Goal: Transaction & Acquisition: Purchase product/service

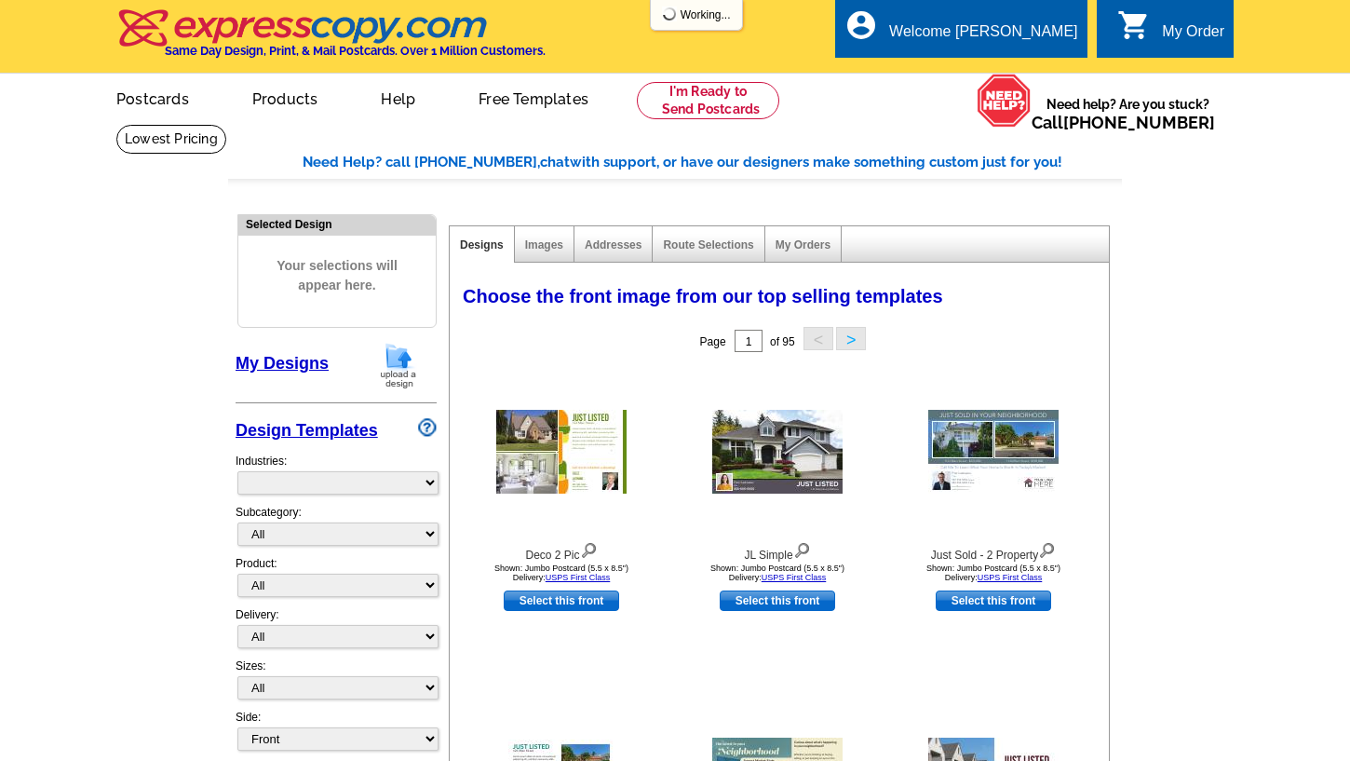
click at [169, 277] on main "Need Help? call [PHONE_NUMBER], chat with support, or have our designers make s…" at bounding box center [675, 652] width 1350 height 1056
select select "785"
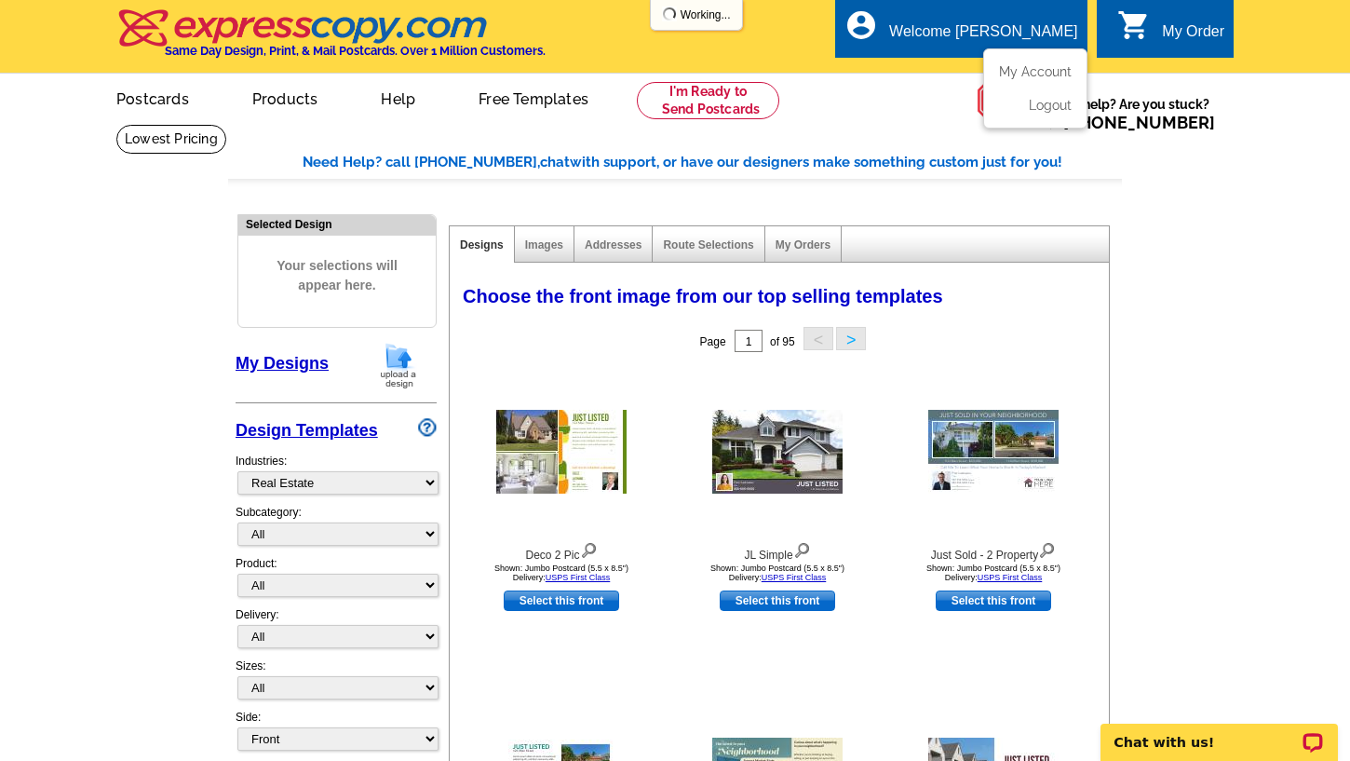
click at [1012, 23] on div "Welcome [PERSON_NAME]" at bounding box center [983, 36] width 188 height 26
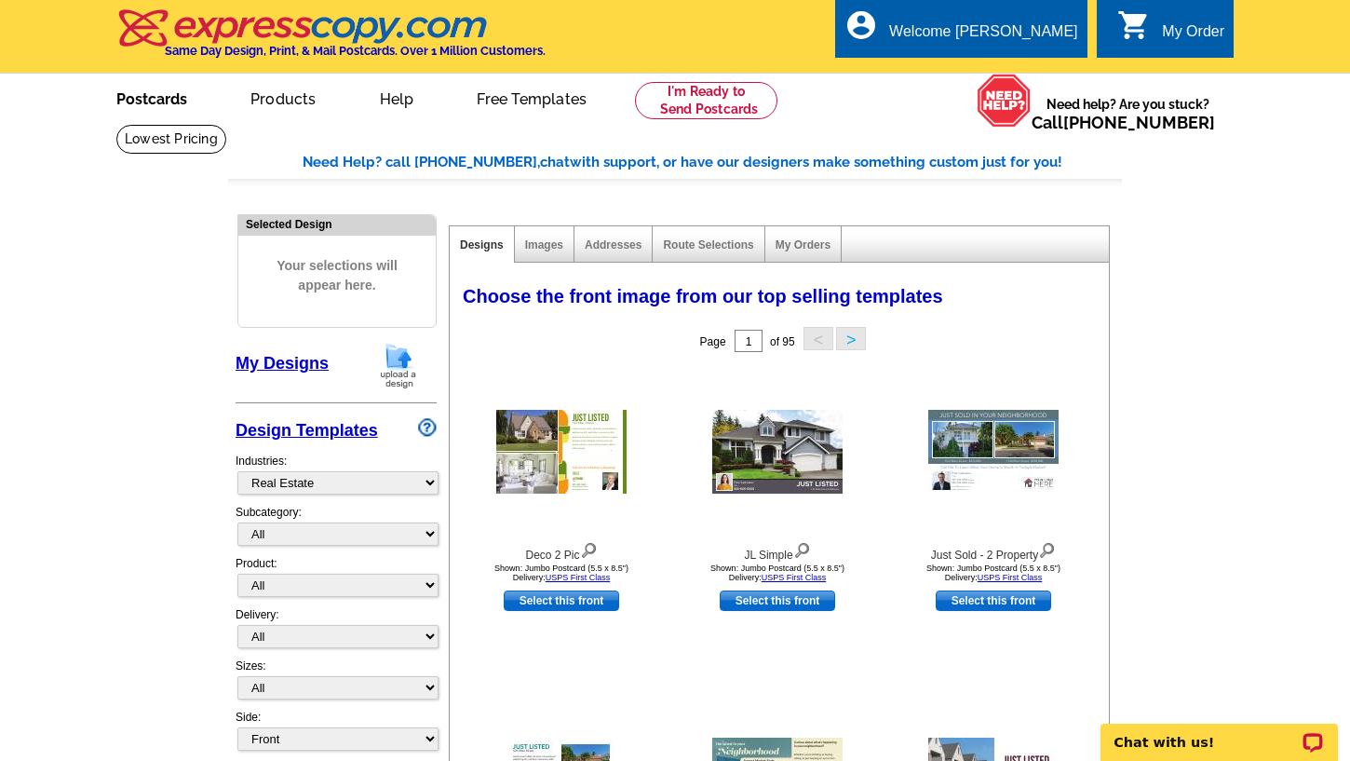
click at [153, 106] on link "Postcards" at bounding box center [152, 97] width 130 height 44
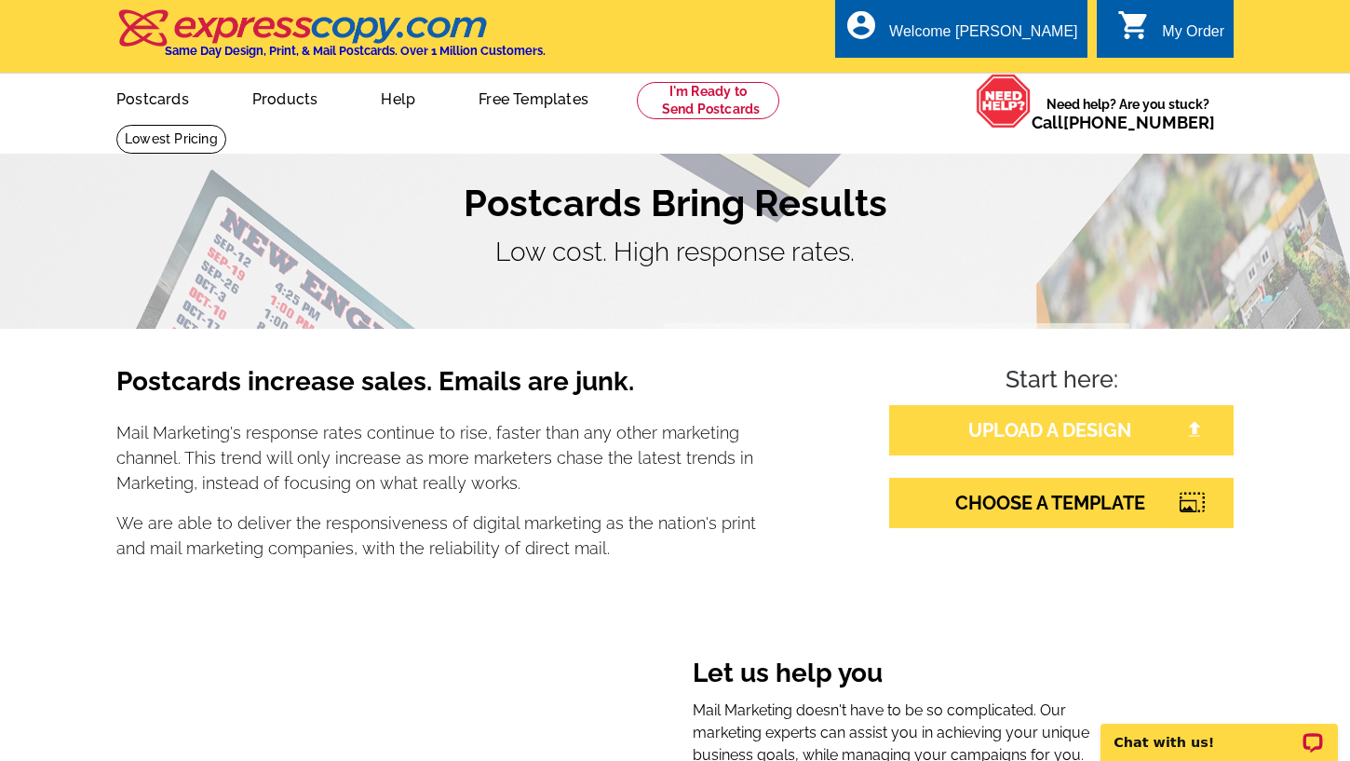
click at [1033, 435] on link "UPLOAD A DESIGN" at bounding box center [1061, 430] width 345 height 50
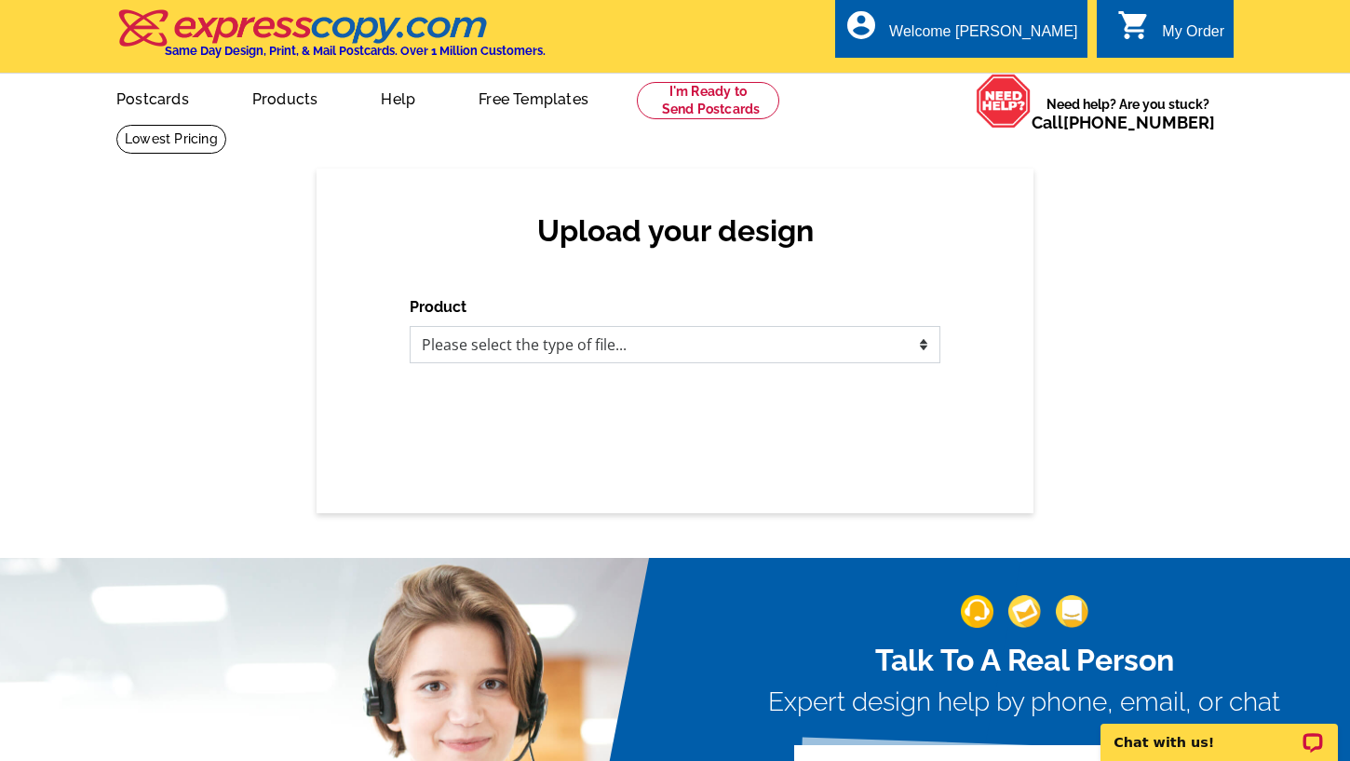
click at [707, 351] on select "Please select the type of file... Postcards Business Cards Letters and flyers G…" at bounding box center [675, 344] width 531 height 37
select select "1"
click at [410, 327] on select "Please select the type of file... Postcards Business Cards Letters and flyers G…" at bounding box center [675, 344] width 531 height 37
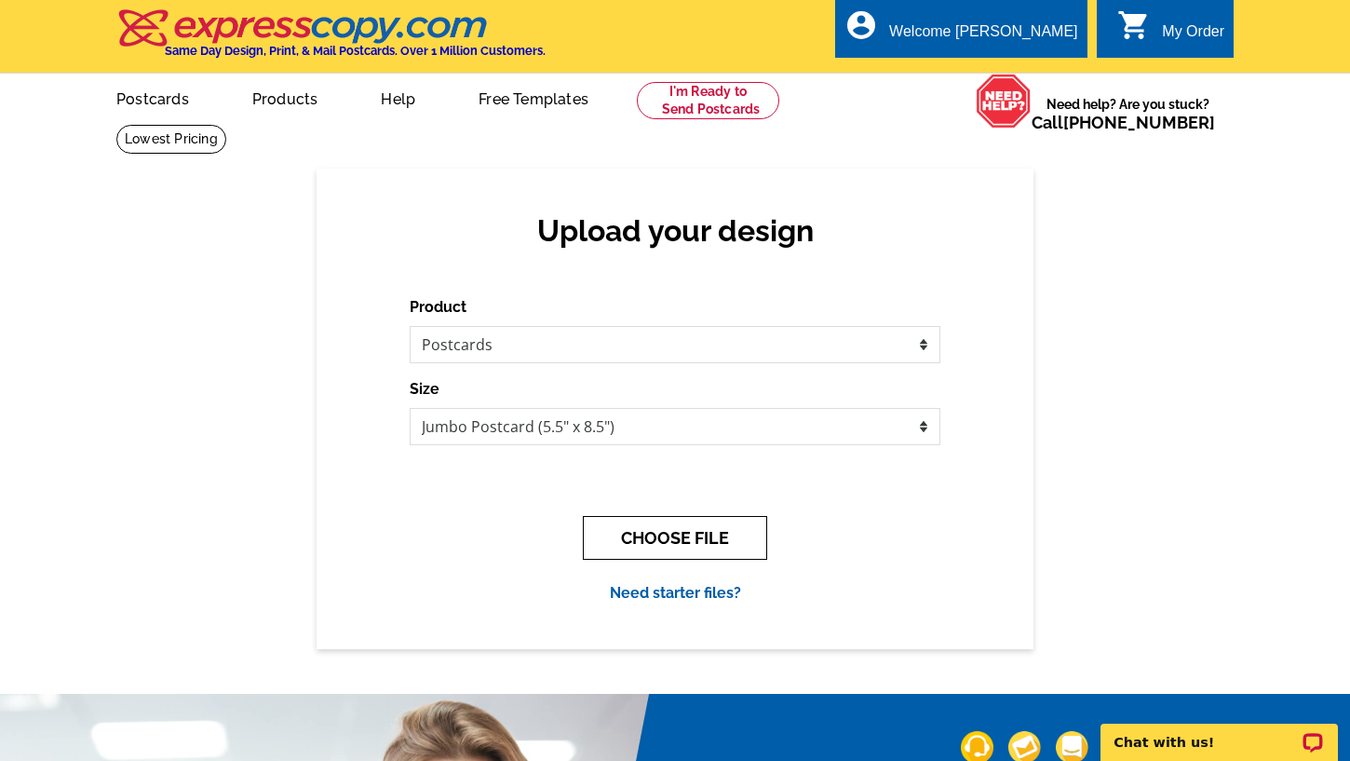
click at [672, 534] on button "CHOOSE FILE" at bounding box center [675, 538] width 184 height 44
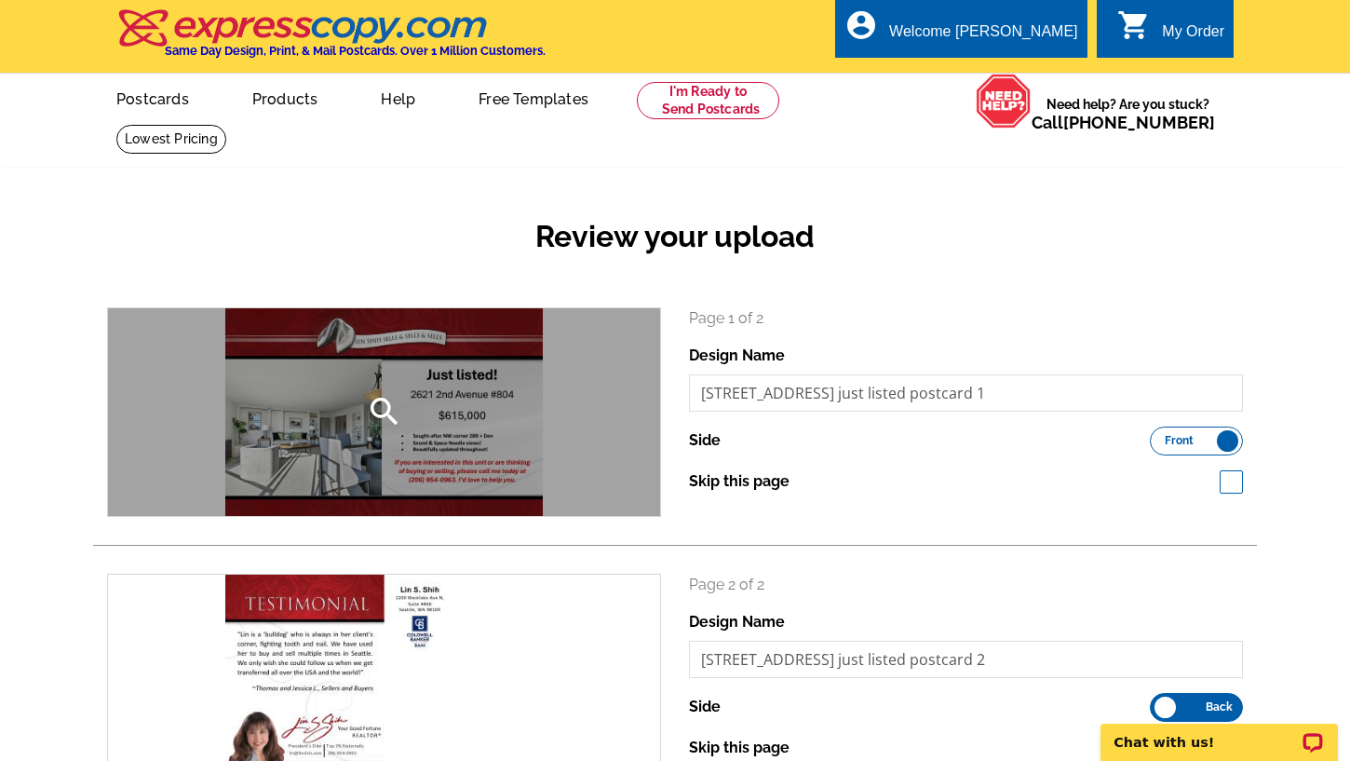
click at [494, 412] on div "search" at bounding box center [384, 412] width 552 height 208
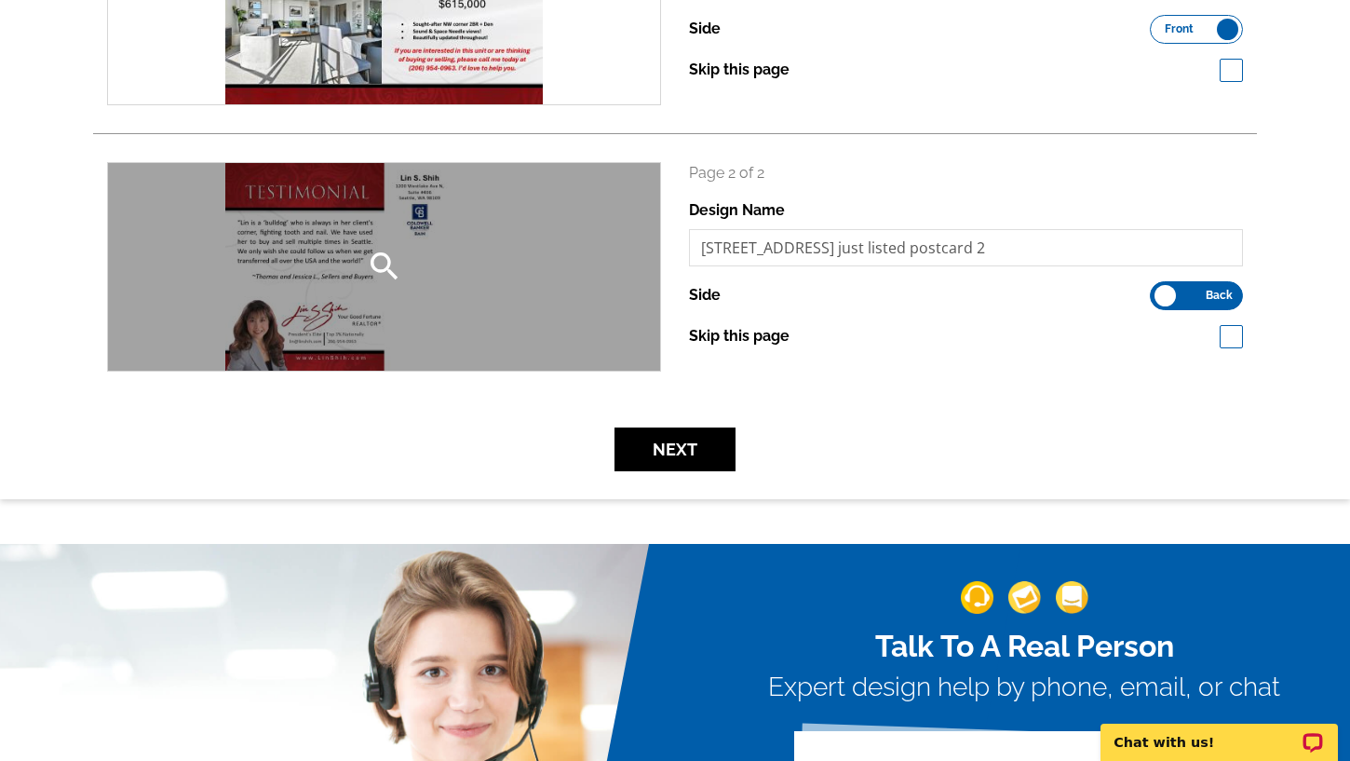
scroll to position [466, 0]
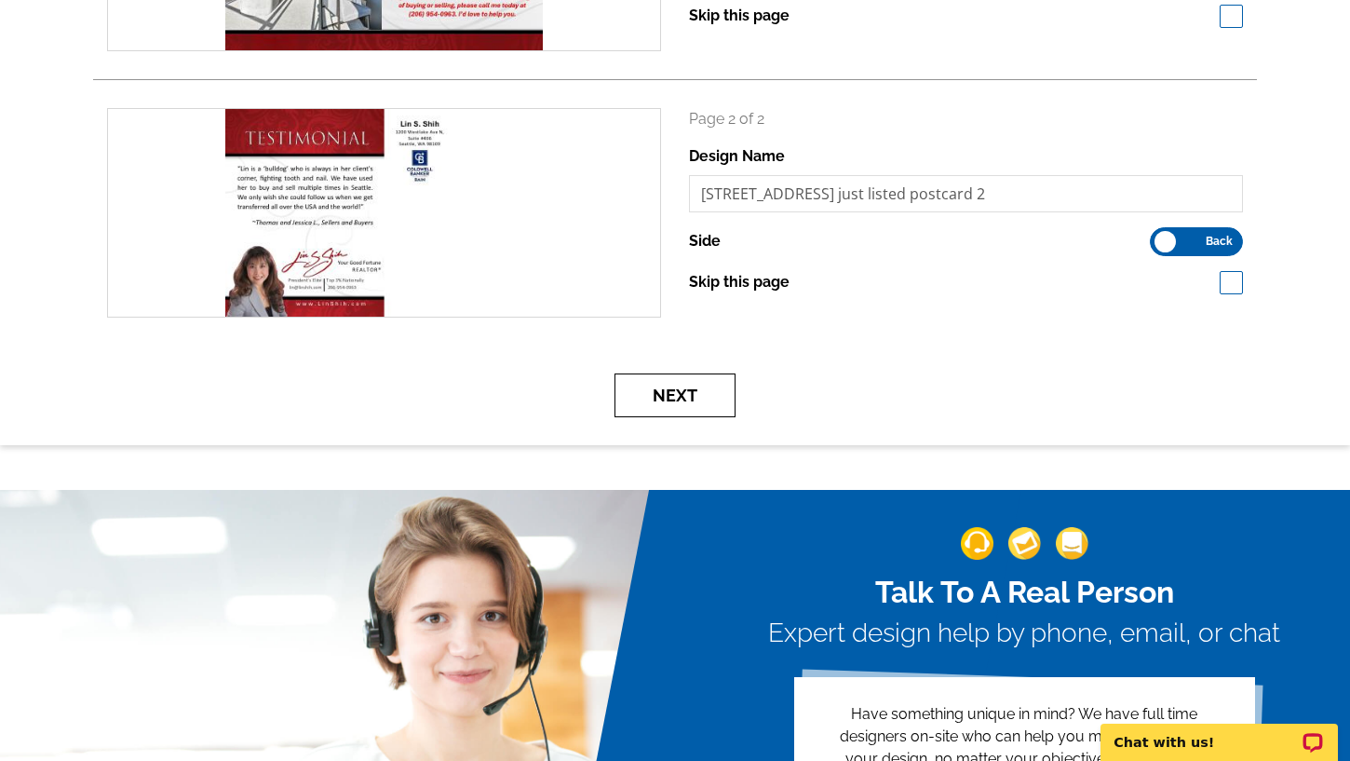
click at [680, 403] on button "Next" at bounding box center [675, 395] width 121 height 44
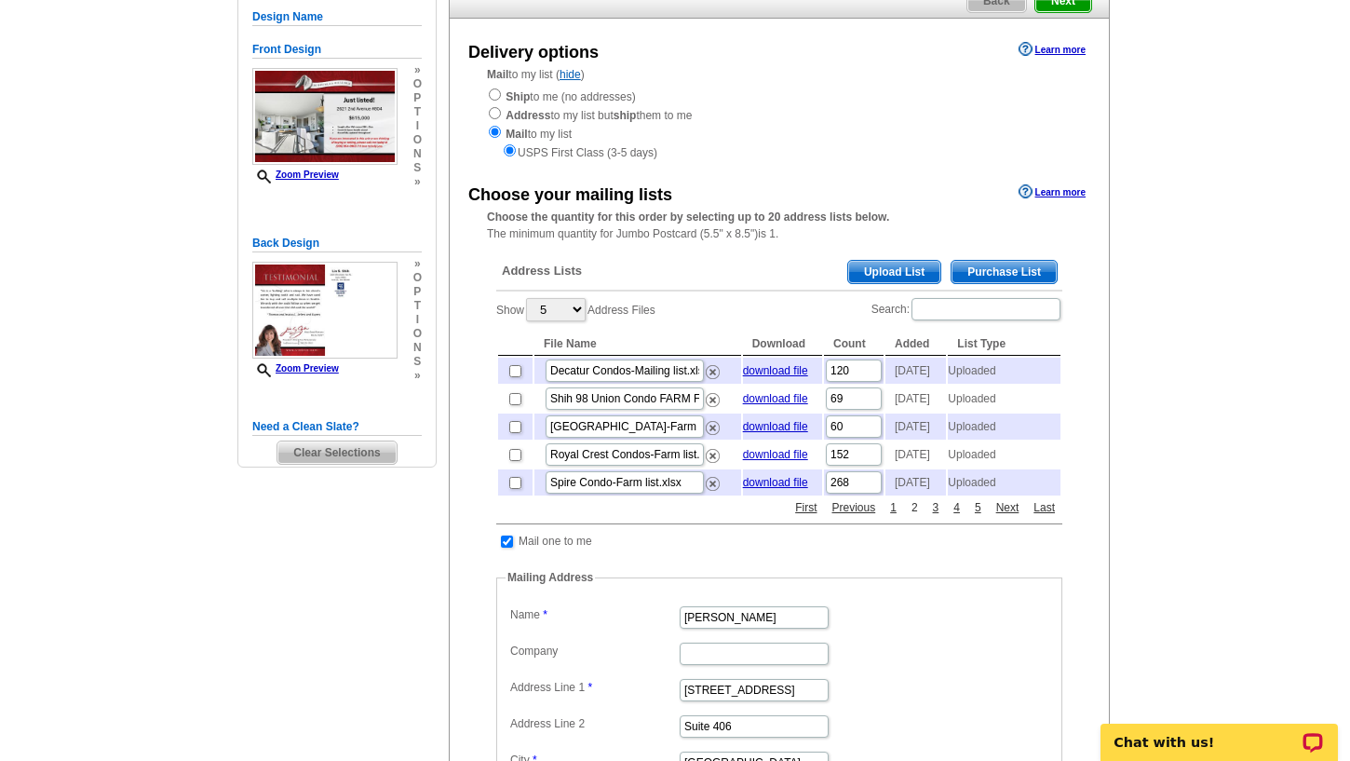
click at [913, 516] on link "2" at bounding box center [915, 507] width 16 height 17
click at [936, 516] on link "3" at bounding box center [936, 507] width 16 height 17
click at [954, 516] on link "4" at bounding box center [957, 507] width 16 height 17
click at [979, 516] on link "6" at bounding box center [978, 507] width 16 height 17
click at [1002, 516] on link "Next" at bounding box center [1008, 507] width 33 height 17
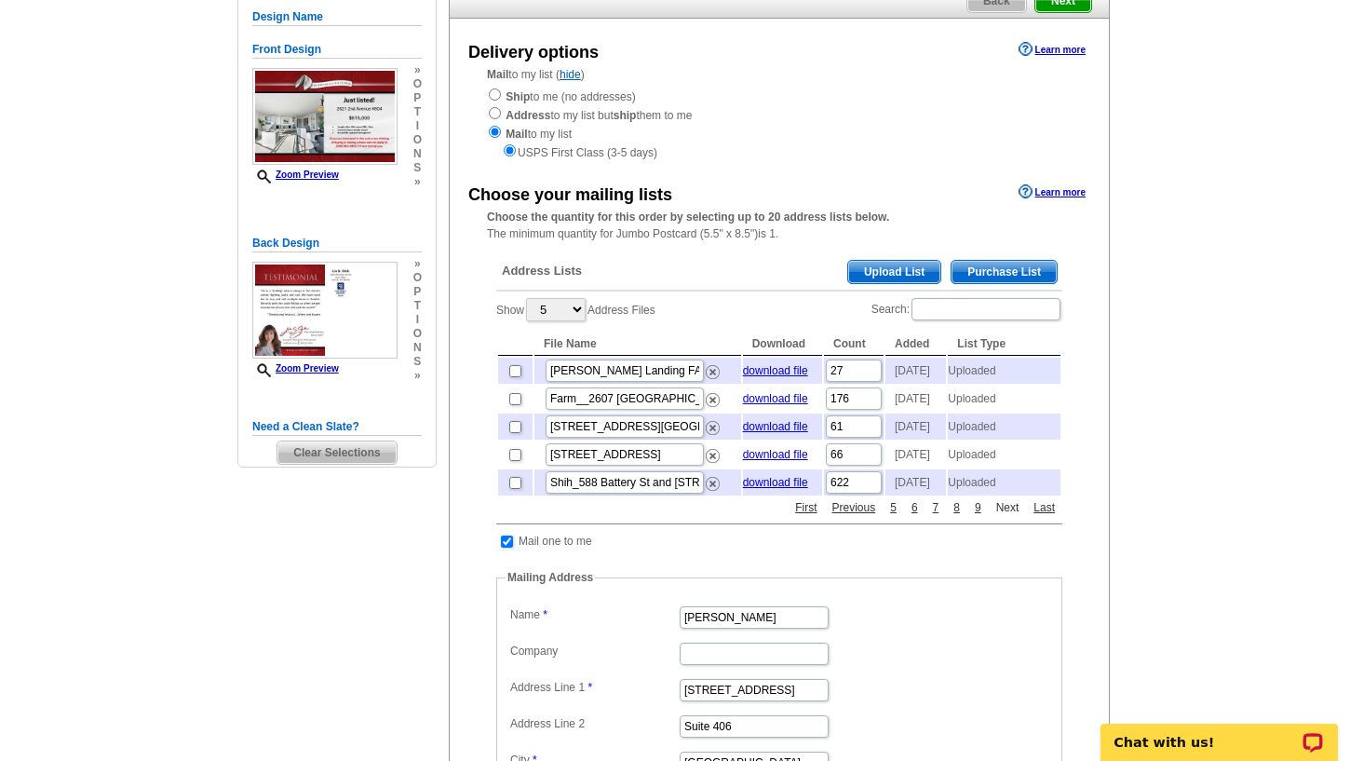
click at [1006, 516] on link "Next" at bounding box center [1008, 507] width 33 height 17
click at [1001, 516] on link "Next" at bounding box center [1008, 507] width 33 height 17
click at [1007, 516] on link "Next" at bounding box center [1008, 507] width 33 height 17
click at [999, 516] on link "Next" at bounding box center [1008, 507] width 33 height 17
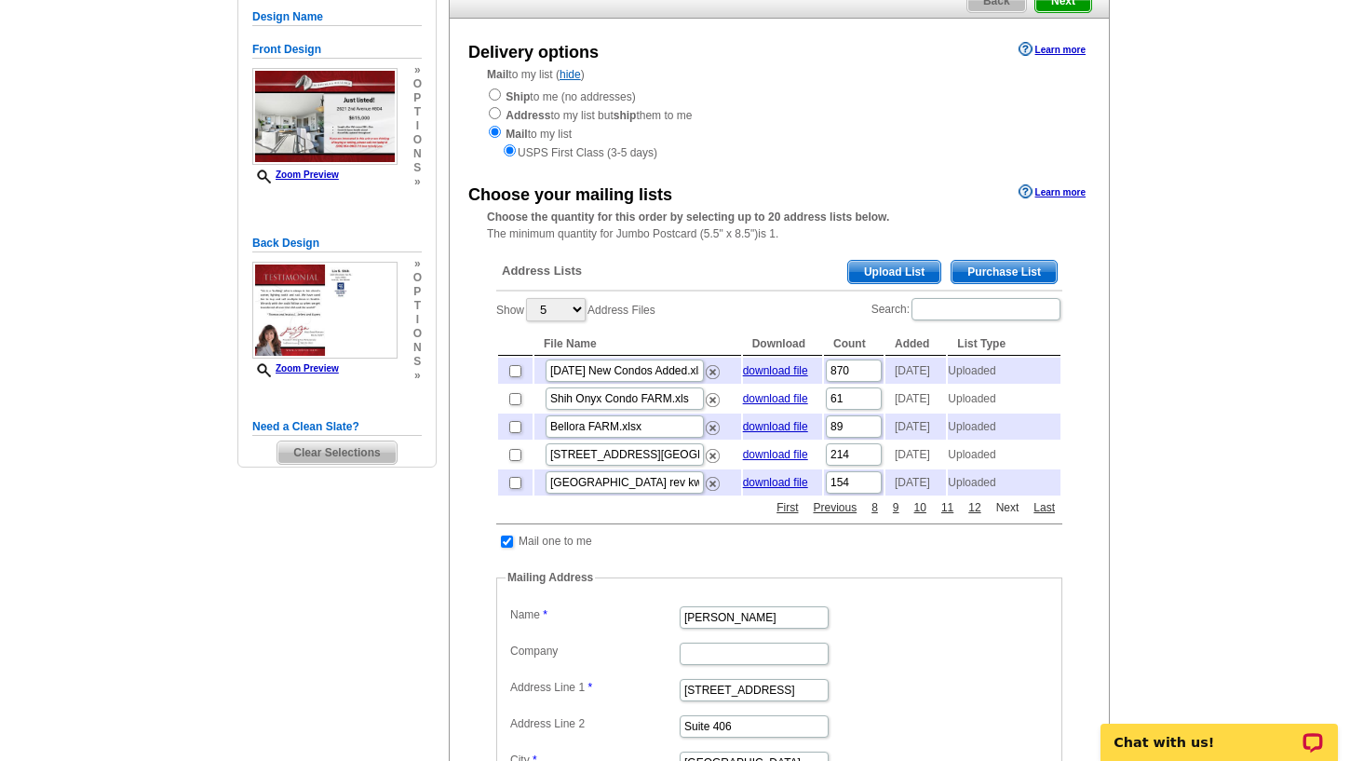
click at [998, 516] on link "Next" at bounding box center [1008, 507] width 33 height 17
click at [1002, 516] on link "Next" at bounding box center [1008, 507] width 33 height 17
click at [793, 516] on link "First" at bounding box center [787, 507] width 31 height 17
click at [914, 516] on link "2" at bounding box center [915, 507] width 16 height 17
click at [934, 516] on link "3" at bounding box center [936, 507] width 16 height 17
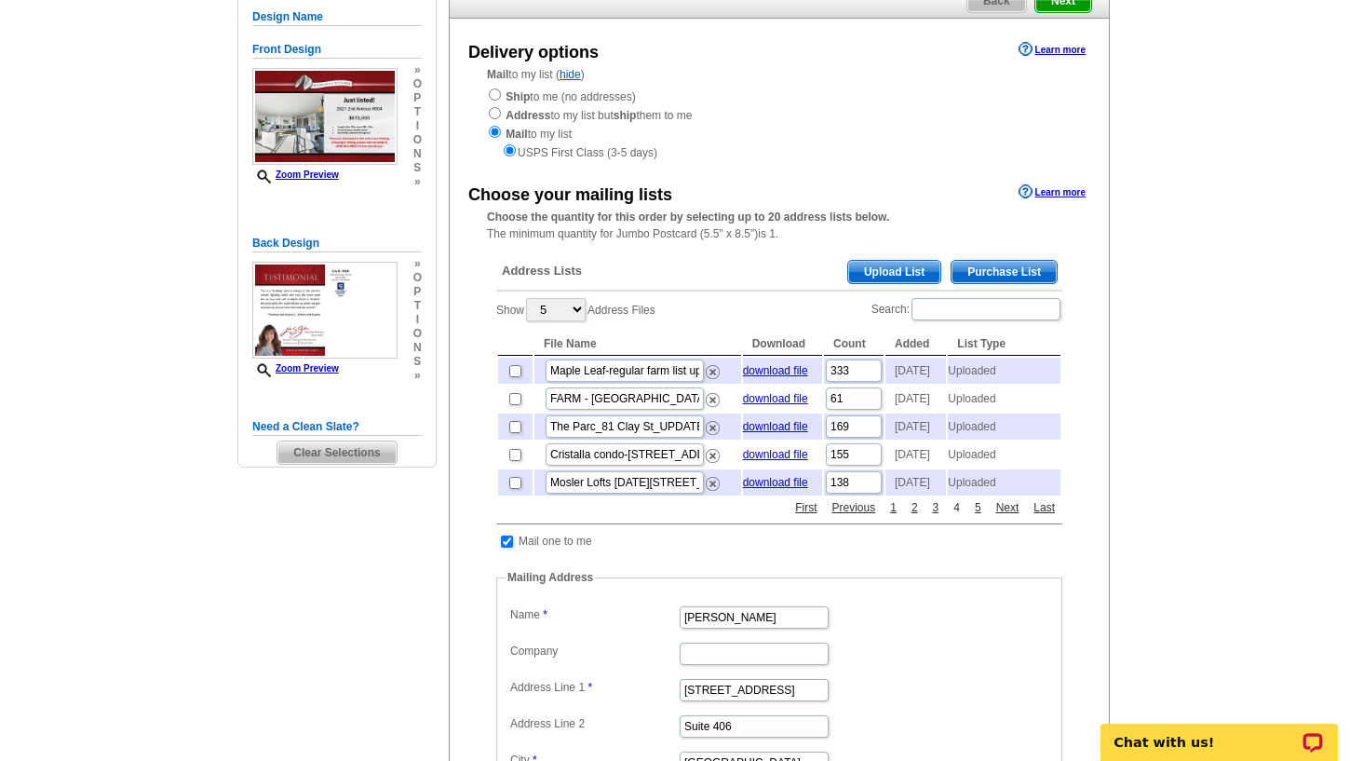
click at [955, 516] on link "4" at bounding box center [957, 507] width 16 height 17
click at [978, 516] on link "6" at bounding box center [978, 507] width 16 height 17
click at [1004, 516] on link "Next" at bounding box center [1008, 507] width 33 height 17
click at [1010, 516] on link "Next" at bounding box center [1008, 507] width 33 height 17
click at [513, 405] on input "checkbox" at bounding box center [515, 399] width 12 height 12
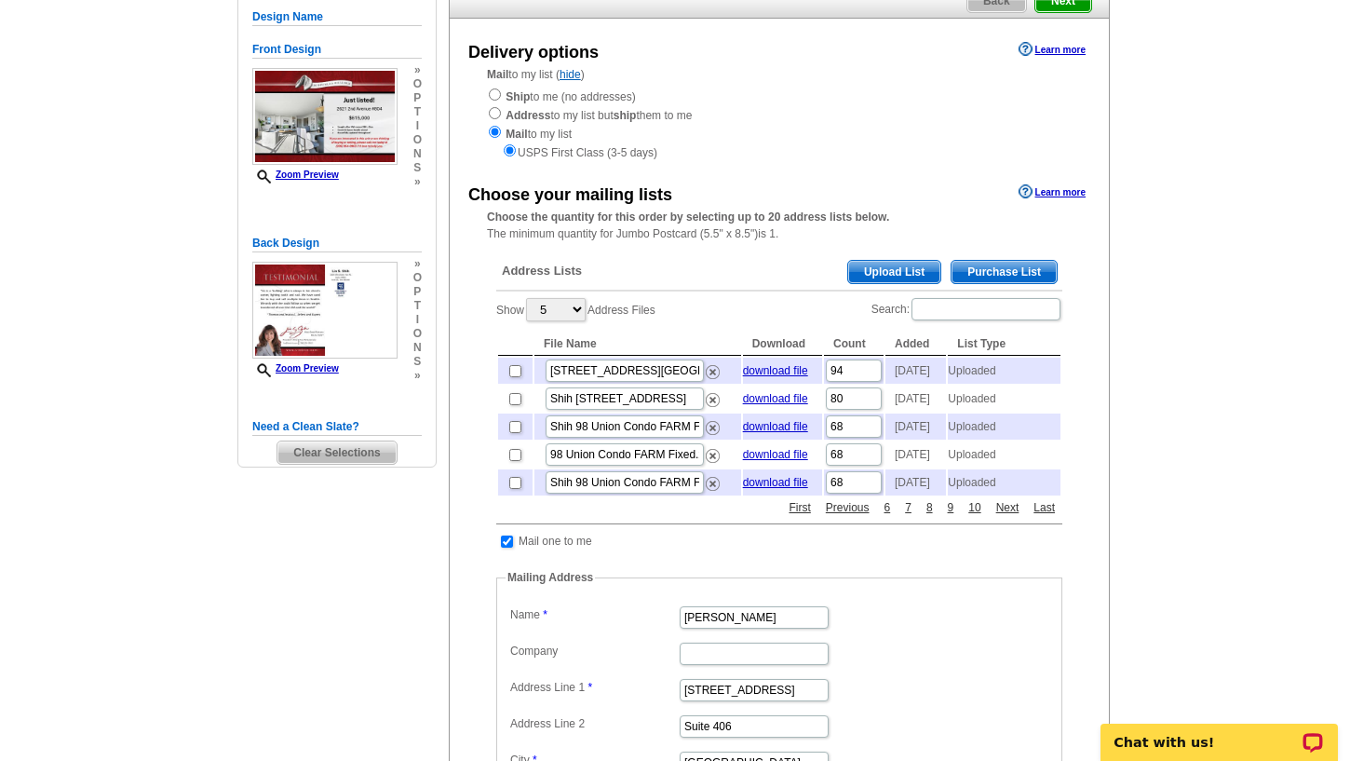
checkbox input "true"
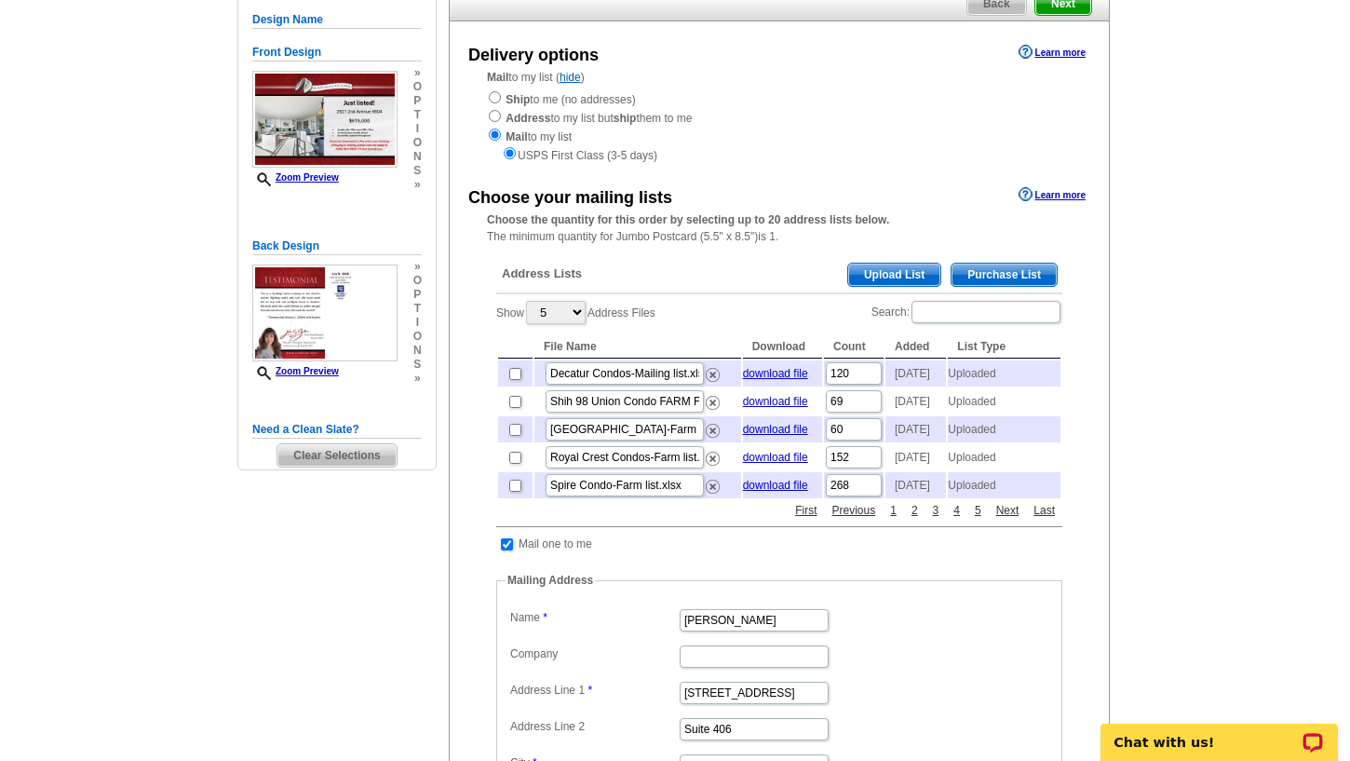
scroll to position [186, 0]
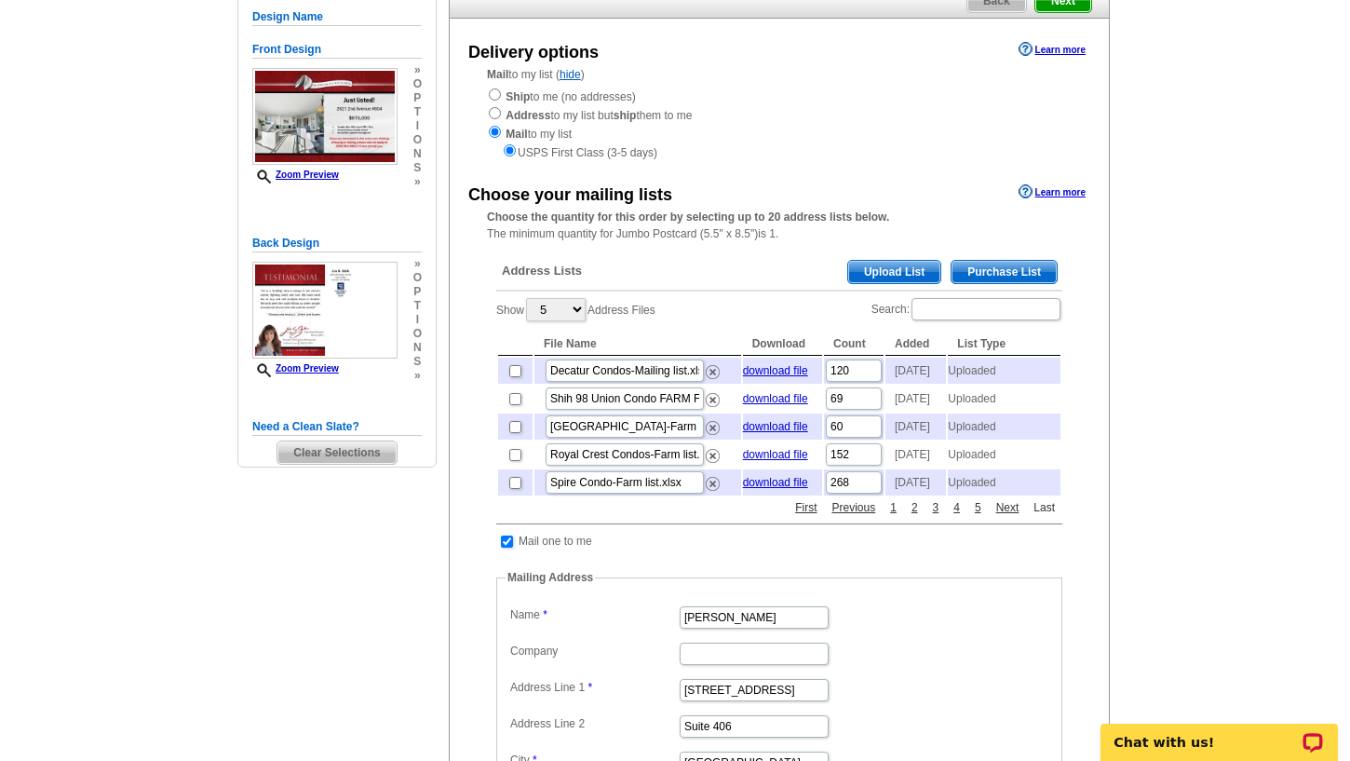
click at [1043, 516] on link "Last" at bounding box center [1044, 507] width 31 height 17
click at [1004, 516] on link "Next" at bounding box center [1008, 507] width 33 height 17
click at [825, 516] on link "Previous" at bounding box center [834, 507] width 53 height 17
click at [823, 516] on link "Previous" at bounding box center [834, 507] width 53 height 17
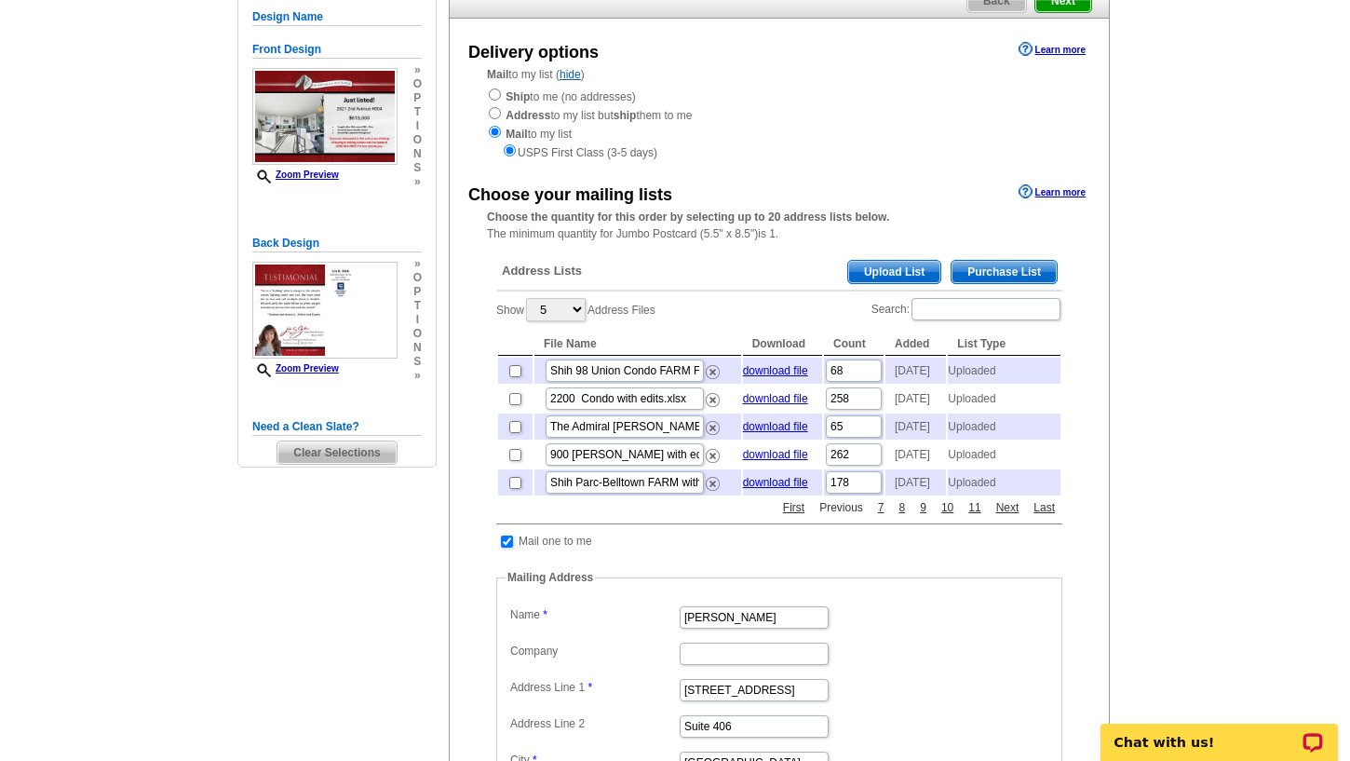
click at [818, 516] on link "Previous" at bounding box center [841, 507] width 53 height 17
click at [766, 405] on link "download file" at bounding box center [775, 398] width 65 height 13
click at [516, 405] on input "checkbox" at bounding box center [515, 399] width 12 height 12
checkbox input "false"
click at [515, 405] on input "checkbox" at bounding box center [515, 399] width 12 height 12
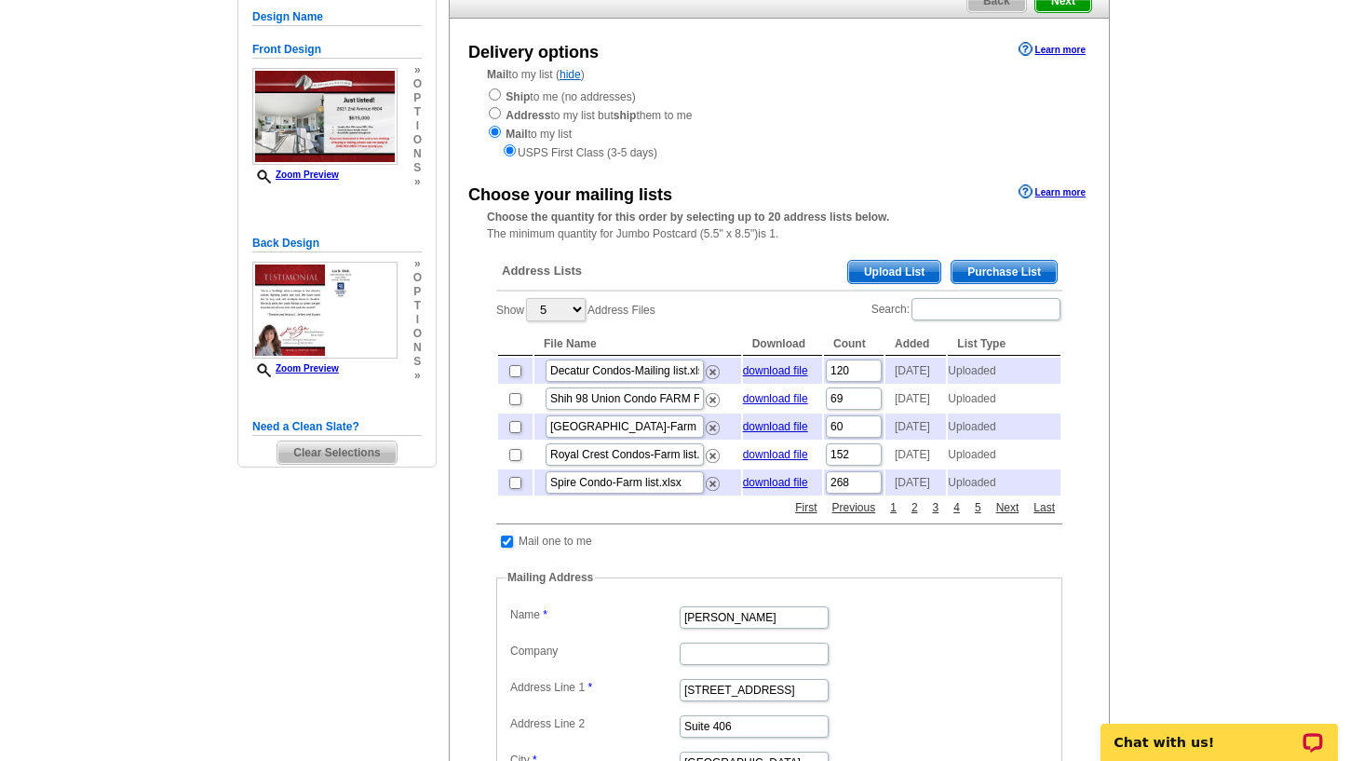
checkbox input "true"
click at [519, 405] on input "checkbox" at bounding box center [515, 399] width 12 height 12
checkbox input "false"
click at [1005, 516] on link "Next" at bounding box center [1008, 507] width 33 height 17
click at [1003, 516] on link "Next" at bounding box center [1008, 507] width 33 height 17
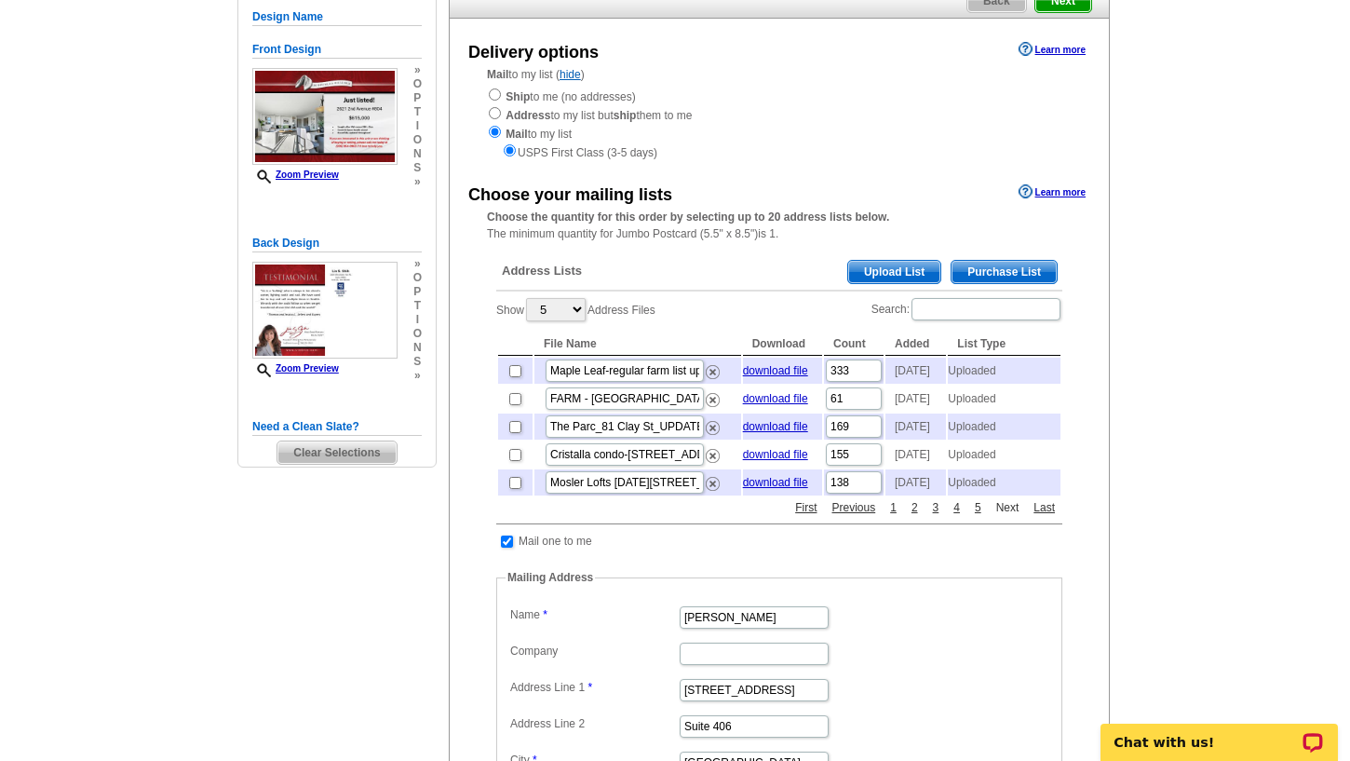
click at [1003, 516] on link "Next" at bounding box center [1008, 507] width 33 height 17
click at [998, 516] on link "Next" at bounding box center [1008, 507] width 33 height 17
click at [514, 405] on input "checkbox" at bounding box center [515, 399] width 12 height 12
checkbox input "true"
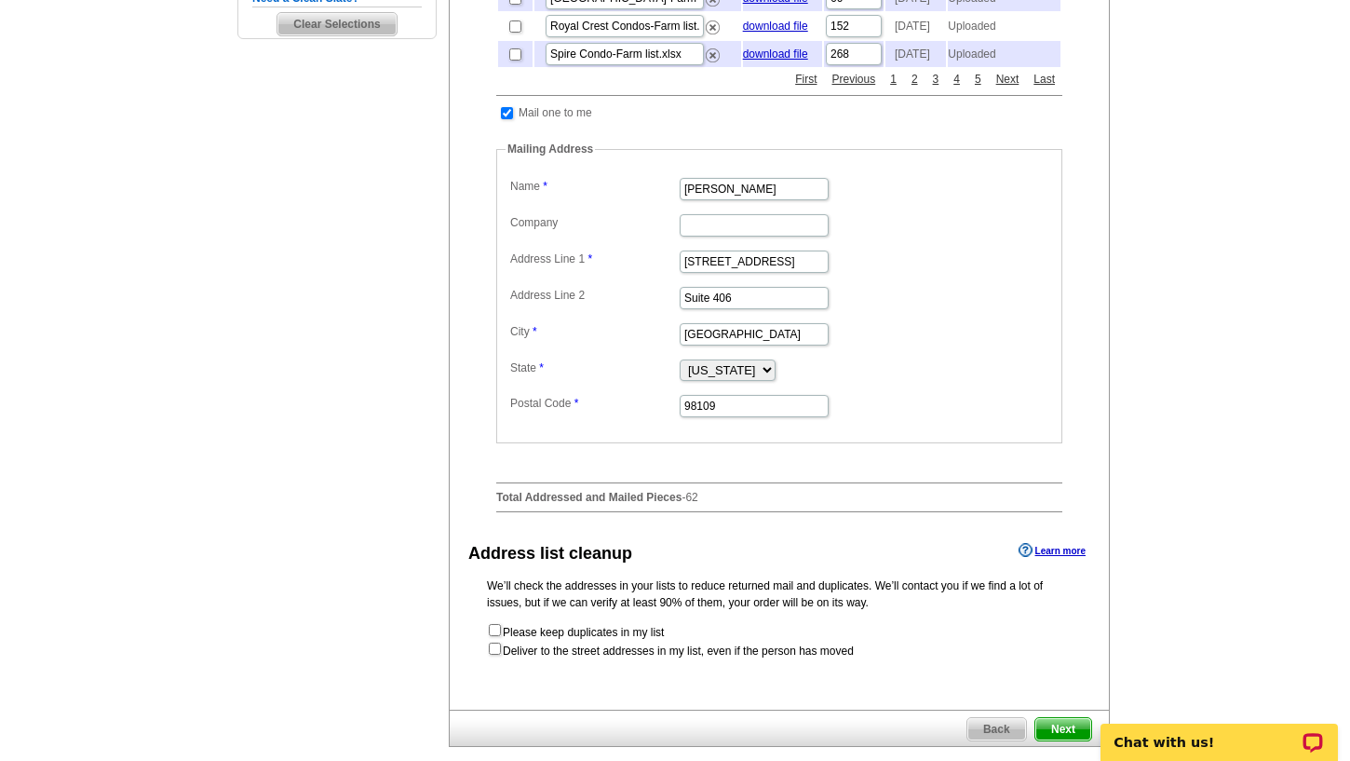
scroll to position [745, 0]
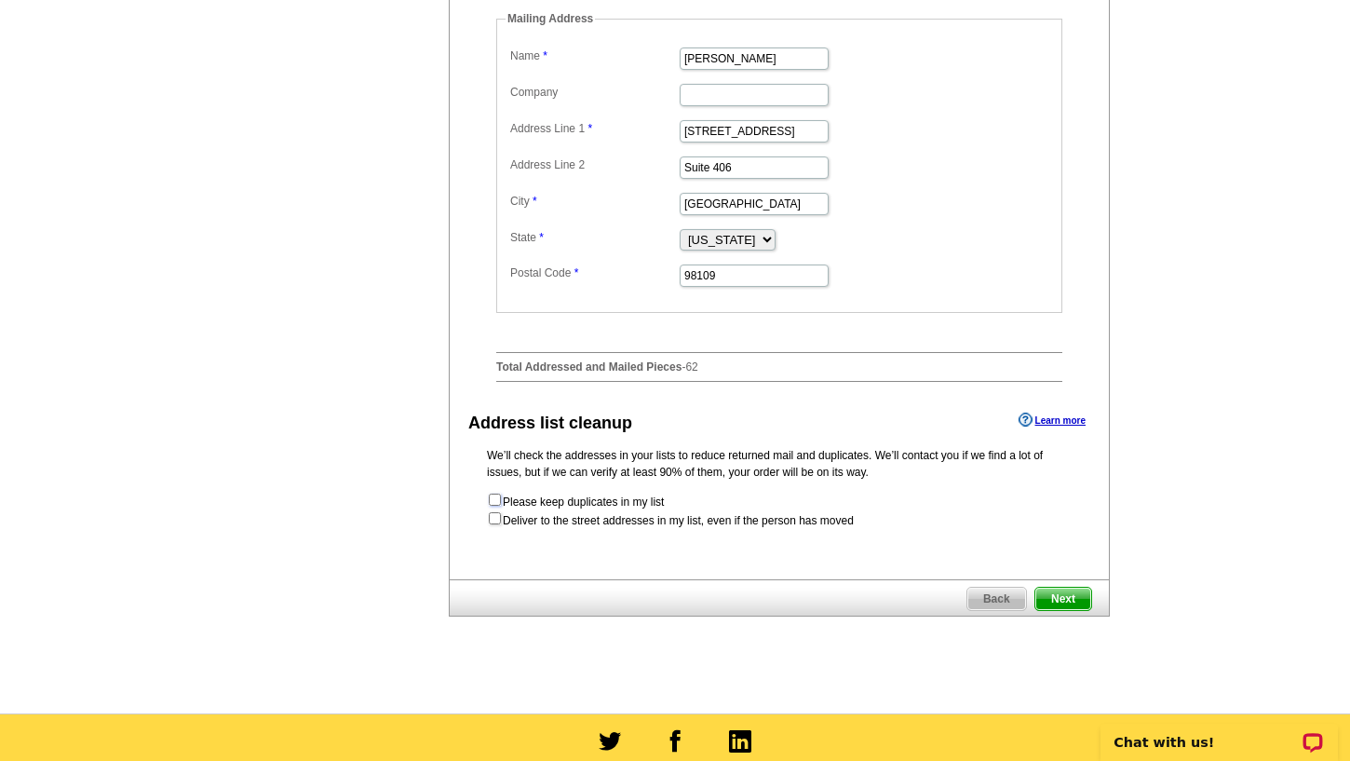
click at [494, 506] on input "checkbox" at bounding box center [495, 500] width 12 height 12
click at [498, 506] on input "checkbox" at bounding box center [495, 500] width 12 height 12
checkbox input "false"
click at [498, 524] on input "checkbox" at bounding box center [495, 518] width 12 height 12
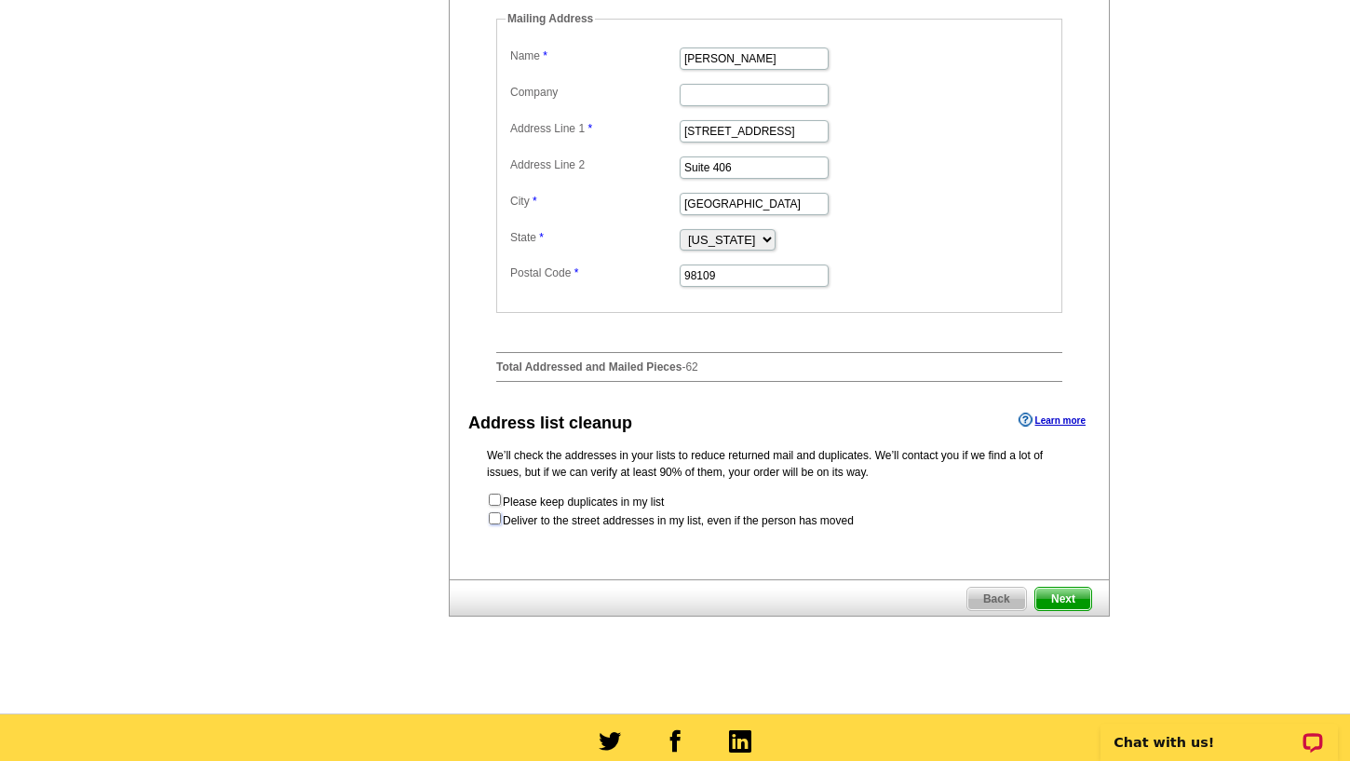
checkbox input "true"
radio input "true"
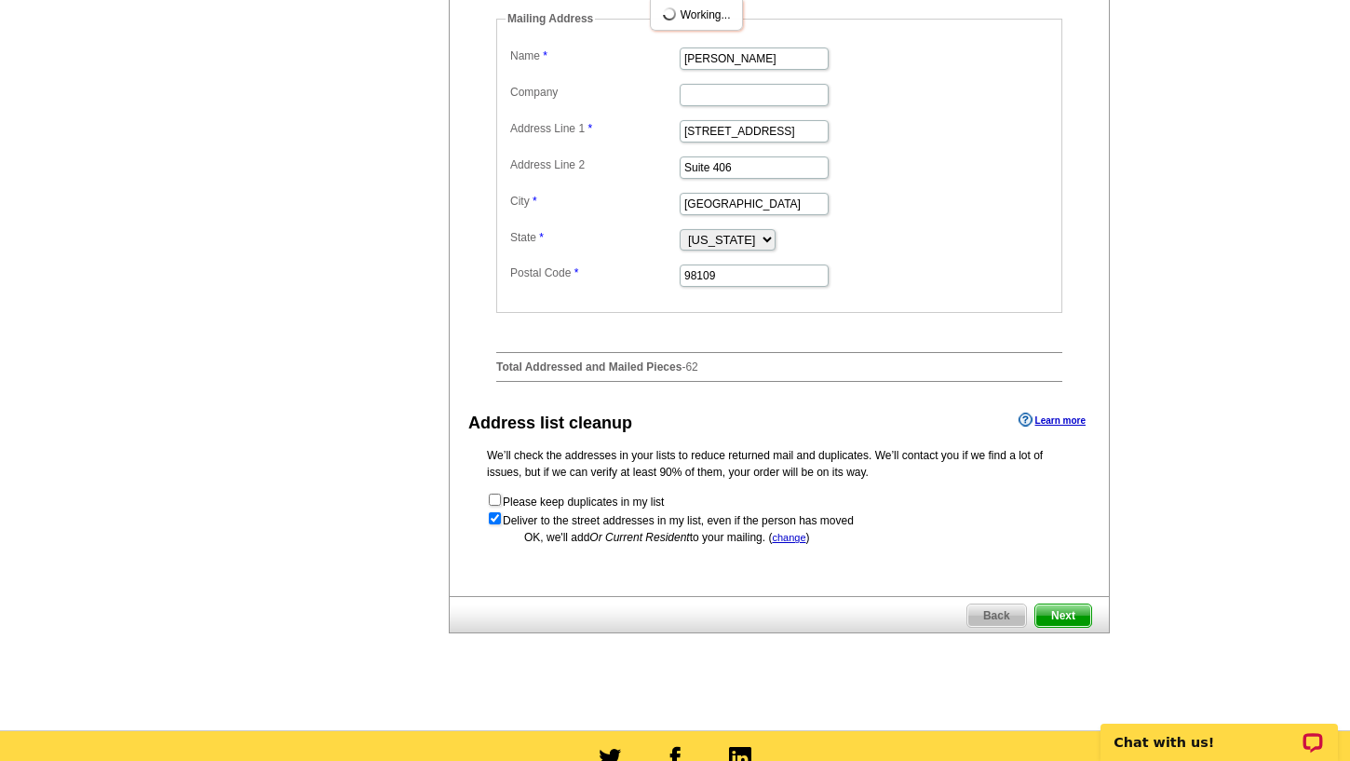
click at [502, 529] on form "Please keep duplicates in my list Deliver to the street addresses in my list, e…" at bounding box center [779, 510] width 585 height 37
click at [496, 506] on input "checkbox" at bounding box center [495, 500] width 12 height 12
checkbox input "true"
click at [1060, 627] on span "Next" at bounding box center [1063, 615] width 56 height 22
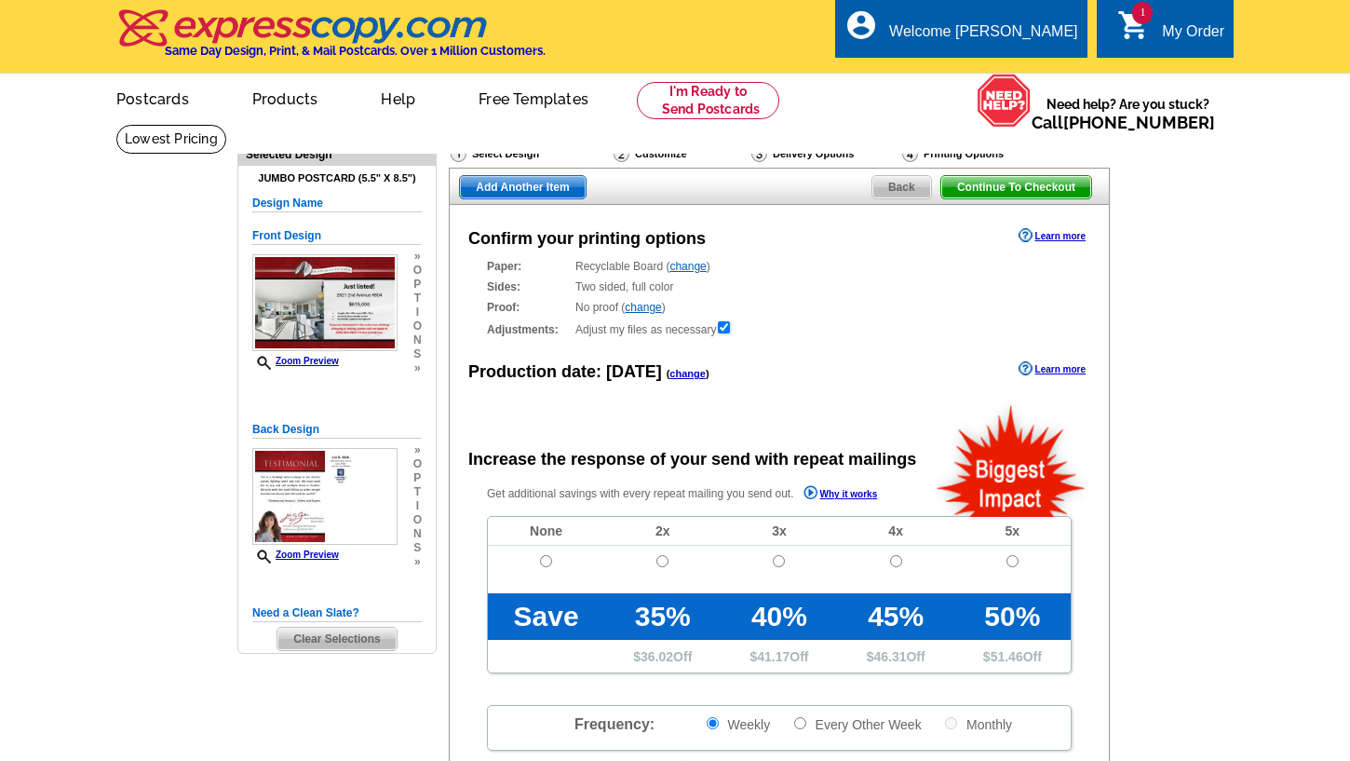
radio input "false"
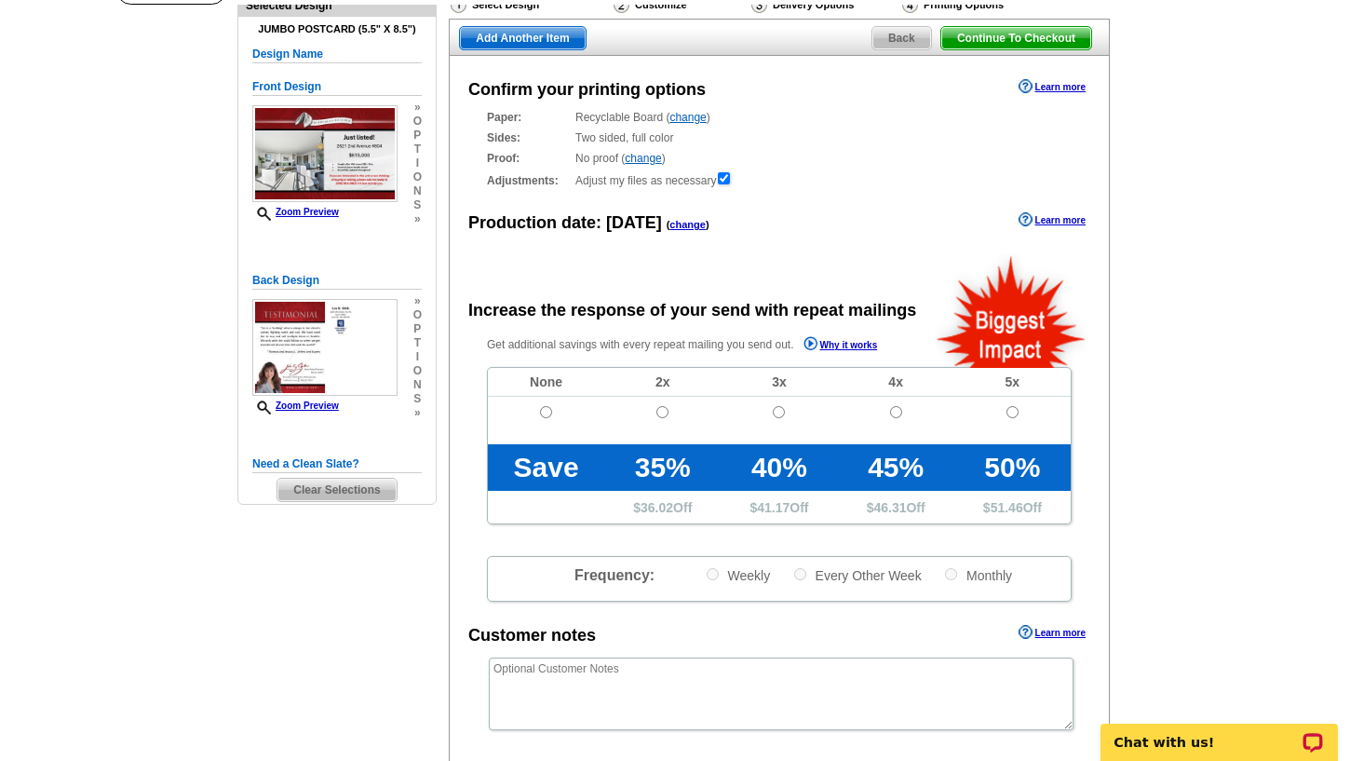
scroll to position [186, 0]
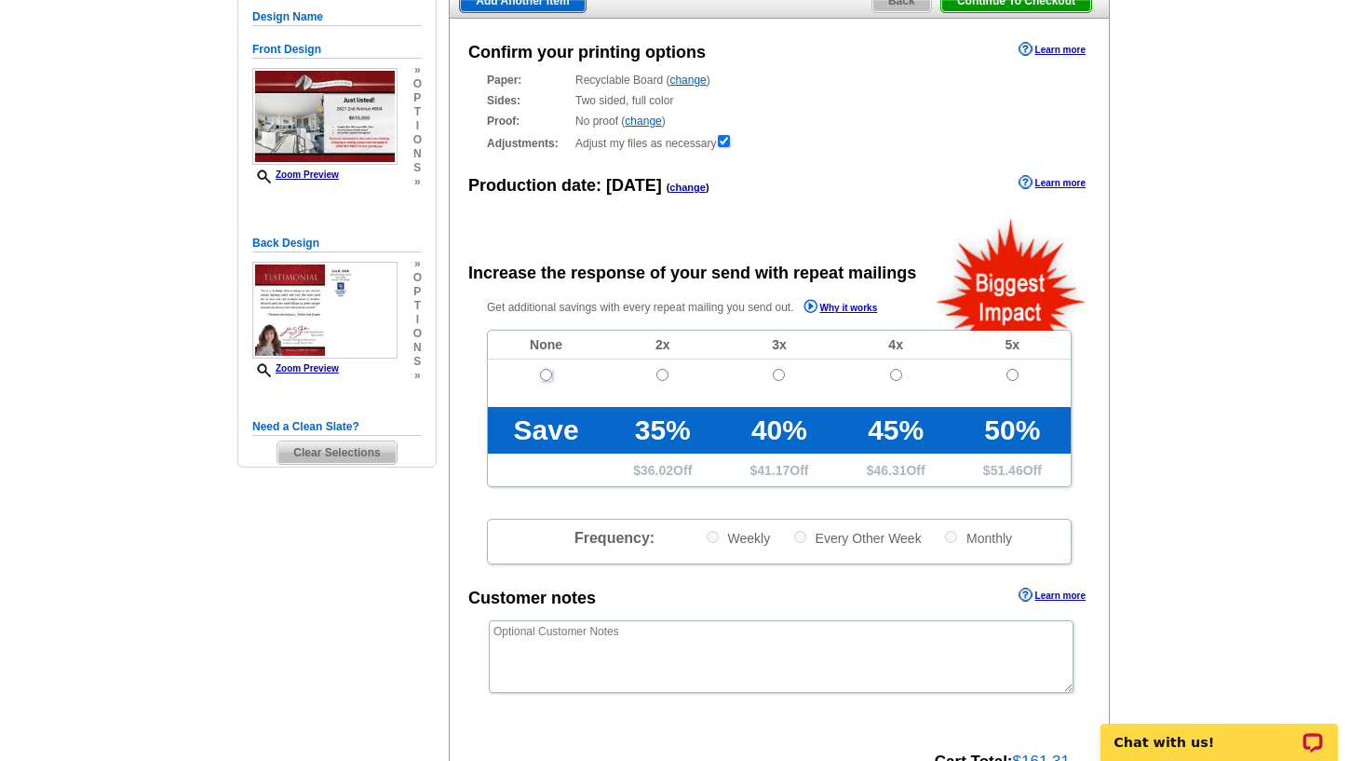
click at [540, 374] on input "radio" at bounding box center [546, 375] width 12 height 12
radio input "true"
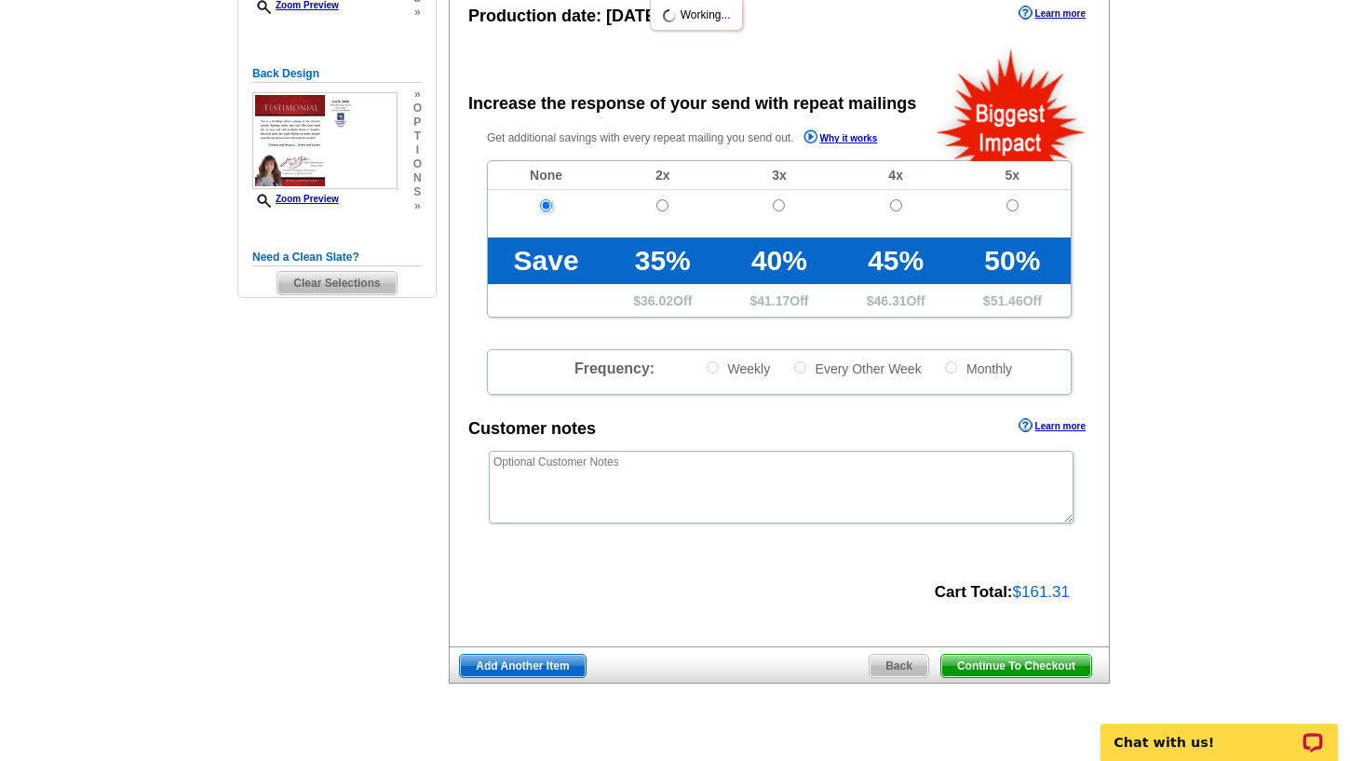
scroll to position [559, 0]
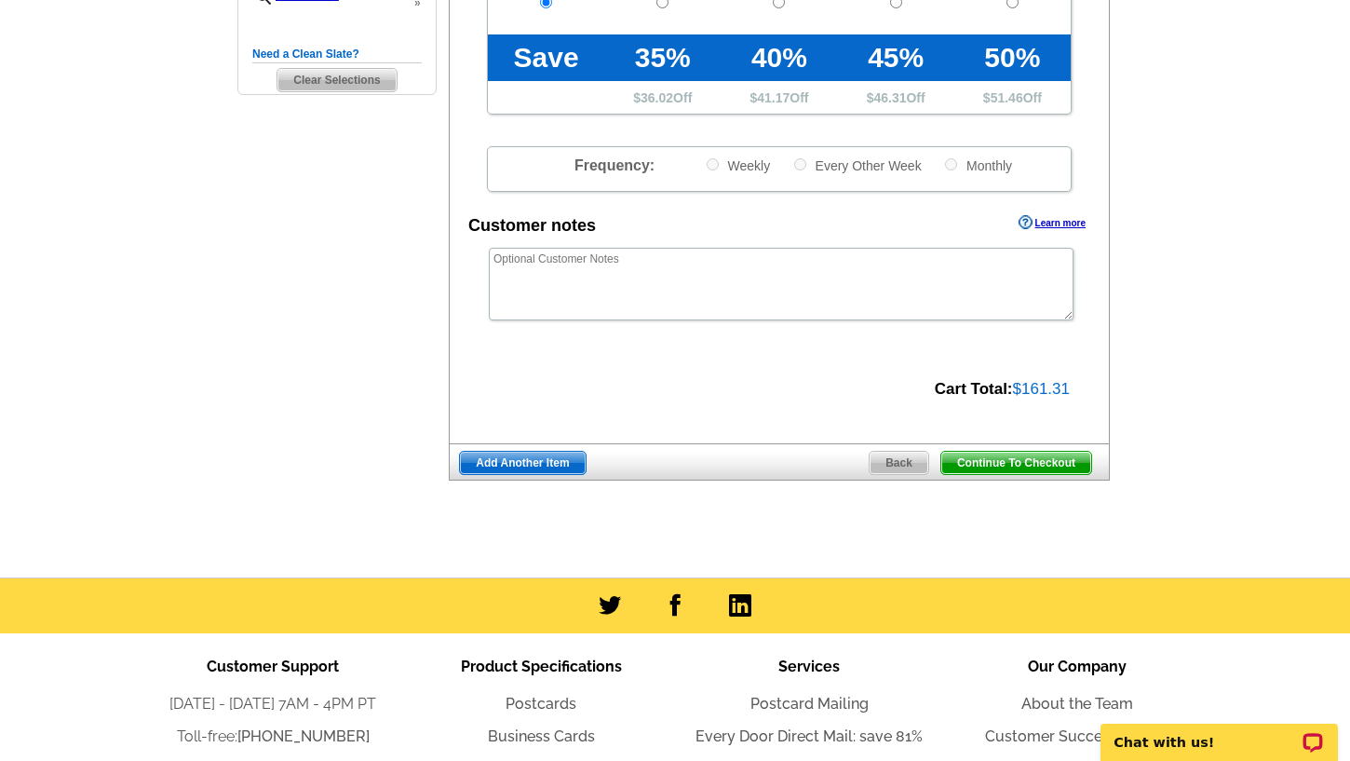
click at [1015, 467] on span "Continue To Checkout" at bounding box center [1016, 463] width 150 height 22
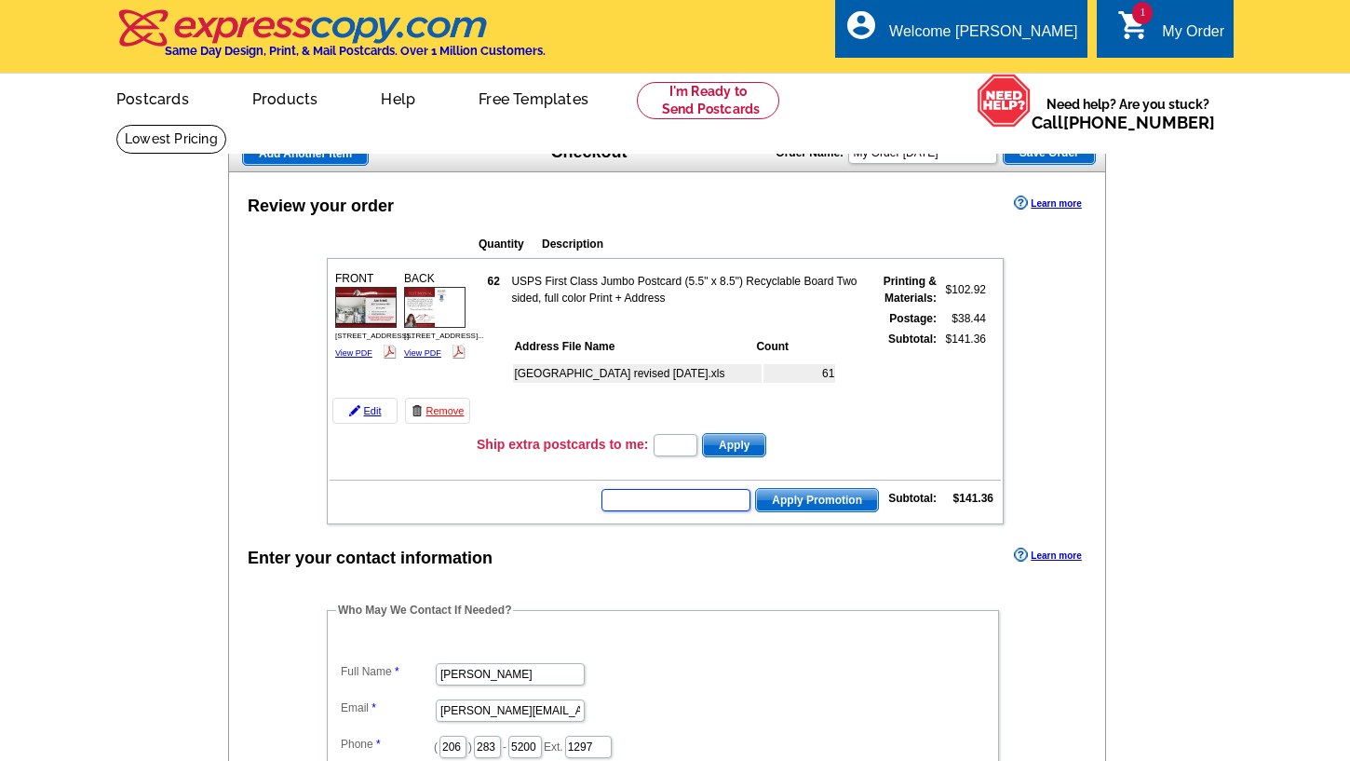
click at [715, 495] on input "text" at bounding box center [676, 500] width 149 height 22
click at [669, 504] on input "text" at bounding box center [676, 500] width 149 height 22
type input "CHAT20"
click at [796, 502] on span "Apply Promotion" at bounding box center [817, 500] width 122 height 22
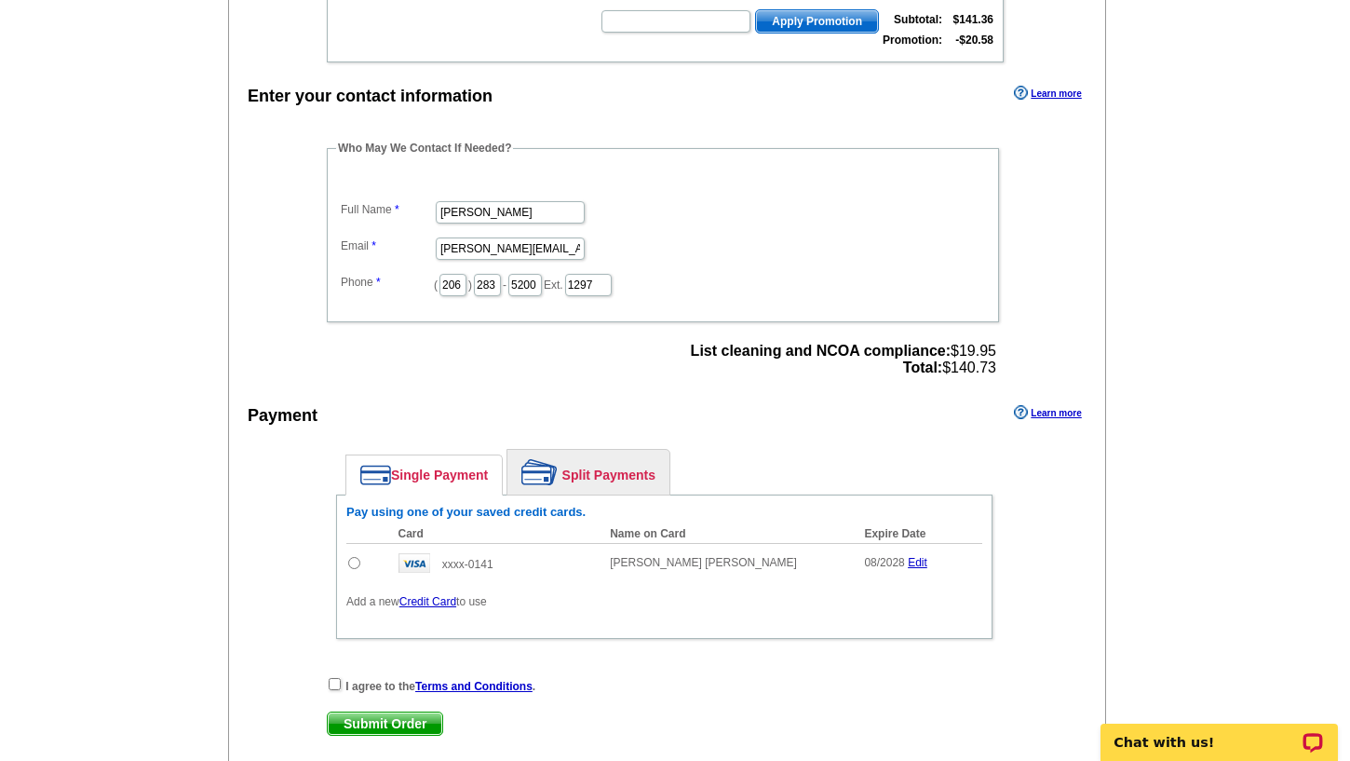
scroll to position [559, 0]
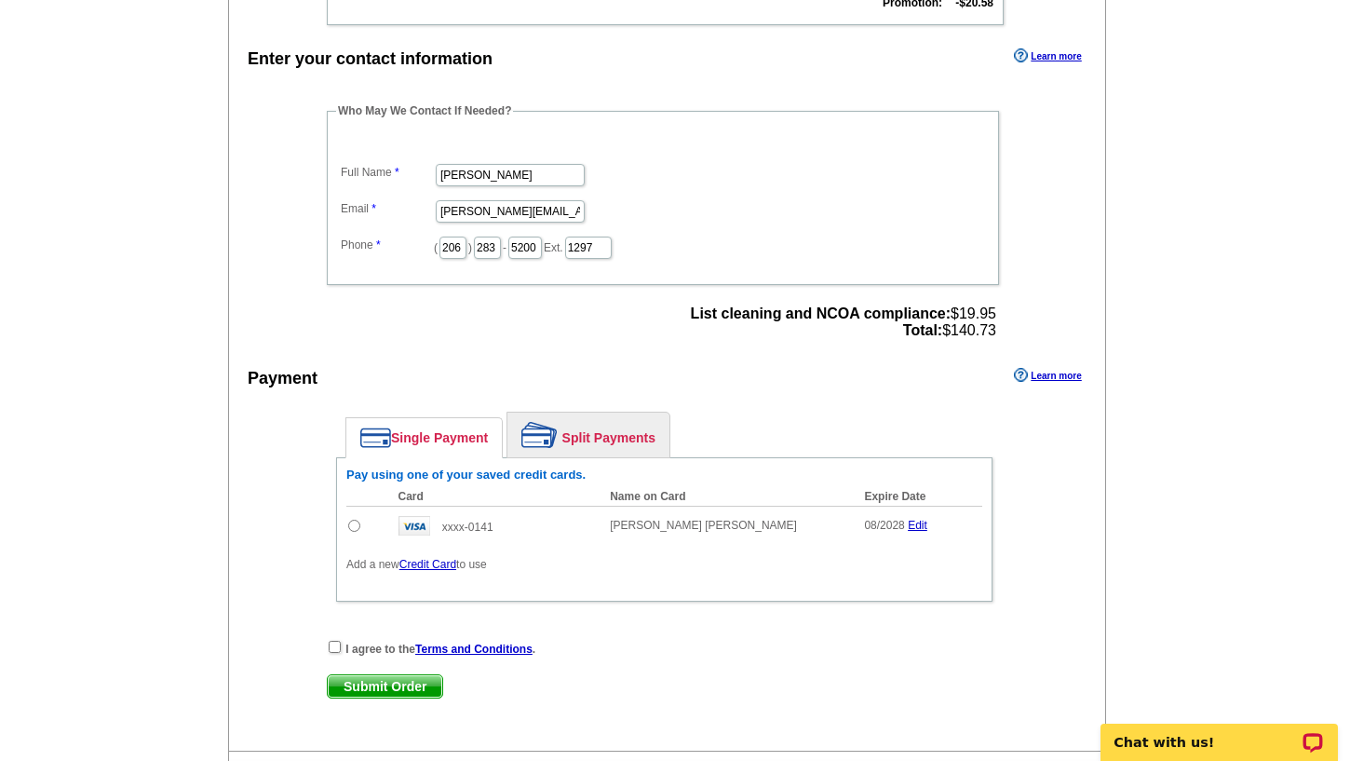
click at [353, 528] on input "radio" at bounding box center [354, 526] width 12 height 12
radio input "true"
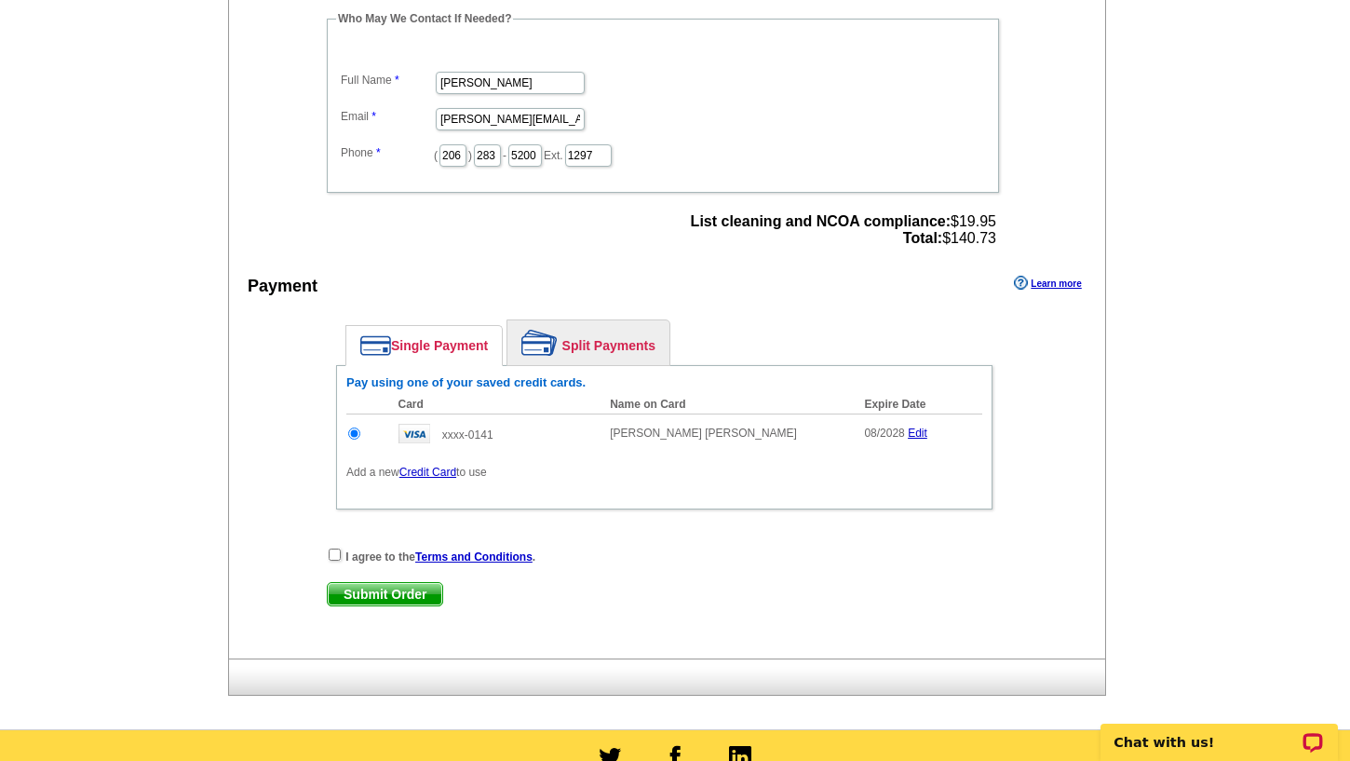
scroll to position [652, 0]
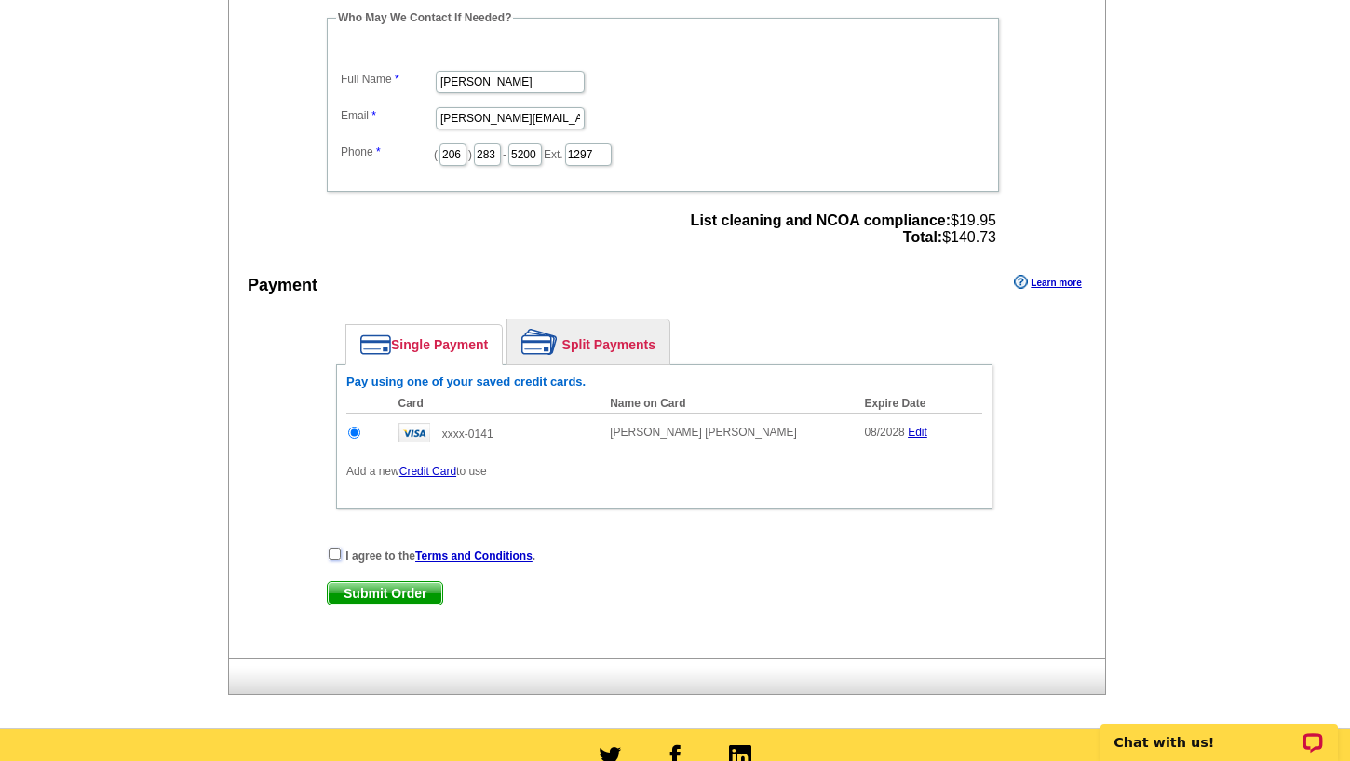
click at [337, 555] on input "checkbox" at bounding box center [335, 554] width 12 height 12
checkbox input "true"
click at [373, 593] on span "Submit Order" at bounding box center [385, 593] width 115 height 22
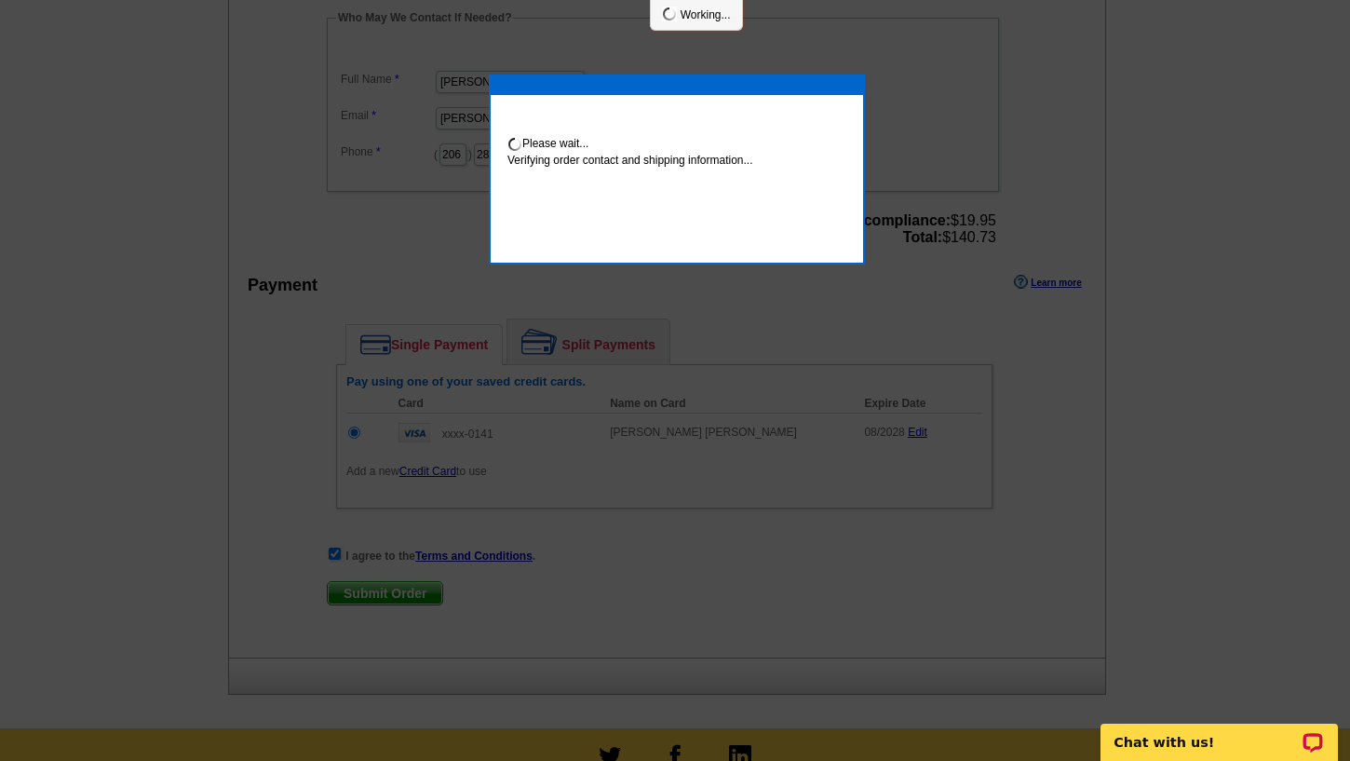
scroll to position [644, 0]
